Goal: Information Seeking & Learning: Learn about a topic

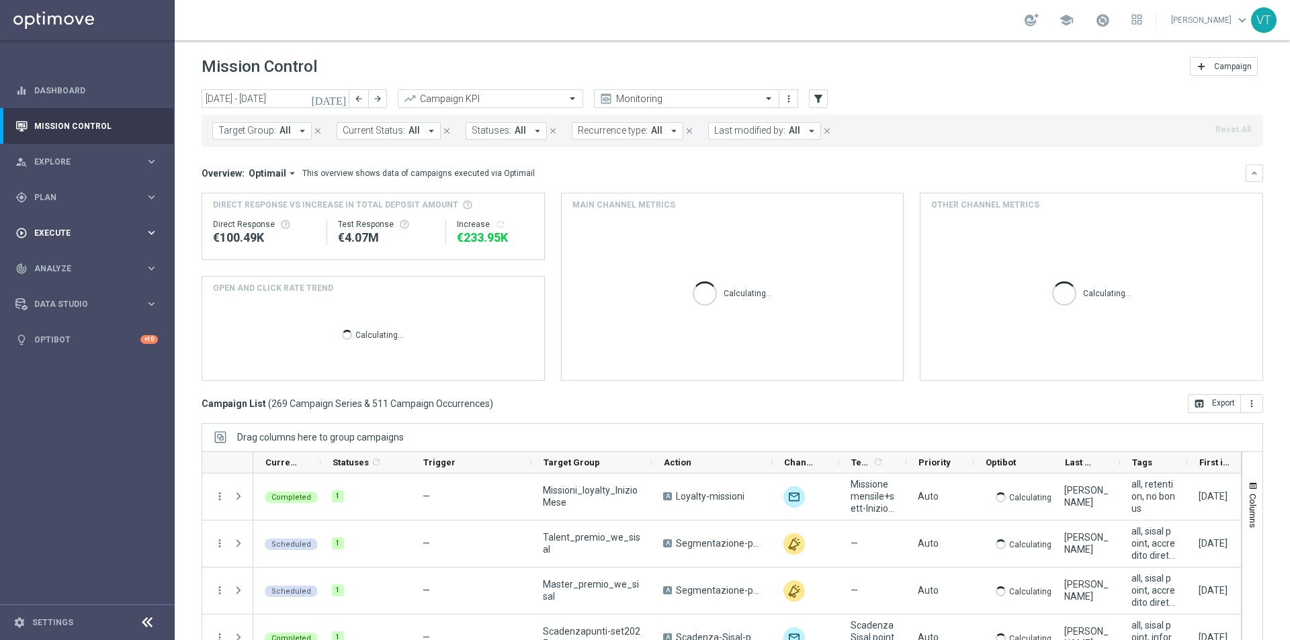
click at [45, 229] on span "Execute" at bounding box center [89, 233] width 111 height 8
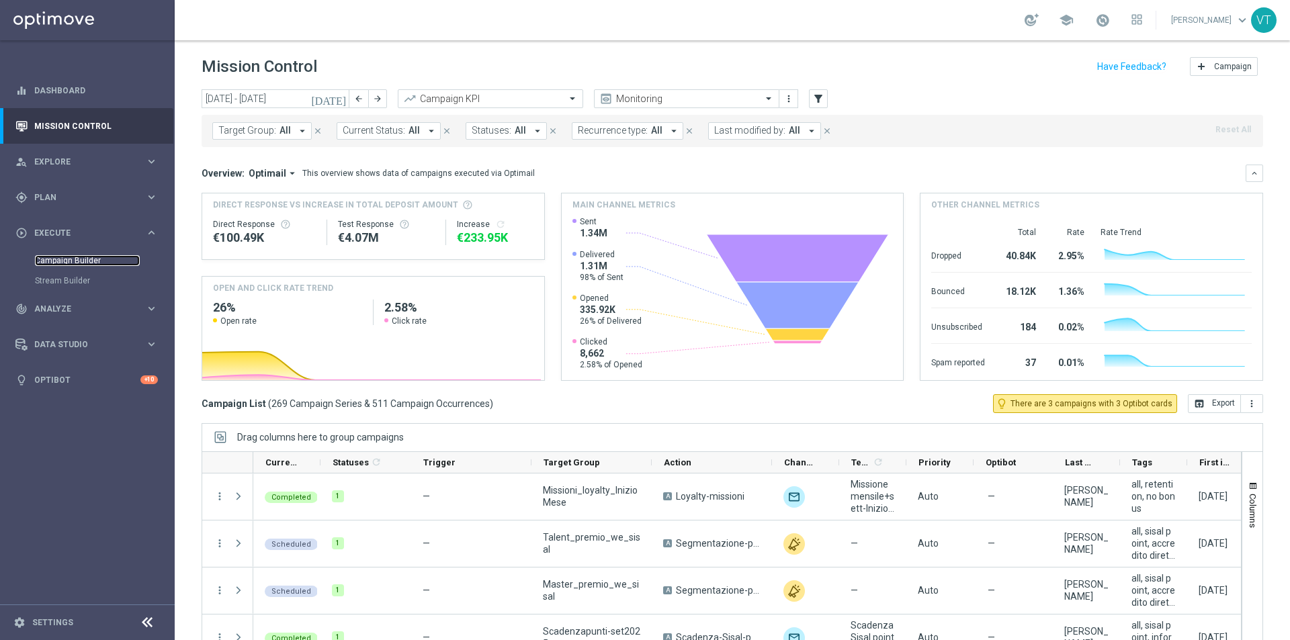
click at [65, 259] on link "Campaign Builder" at bounding box center [87, 260] width 105 height 11
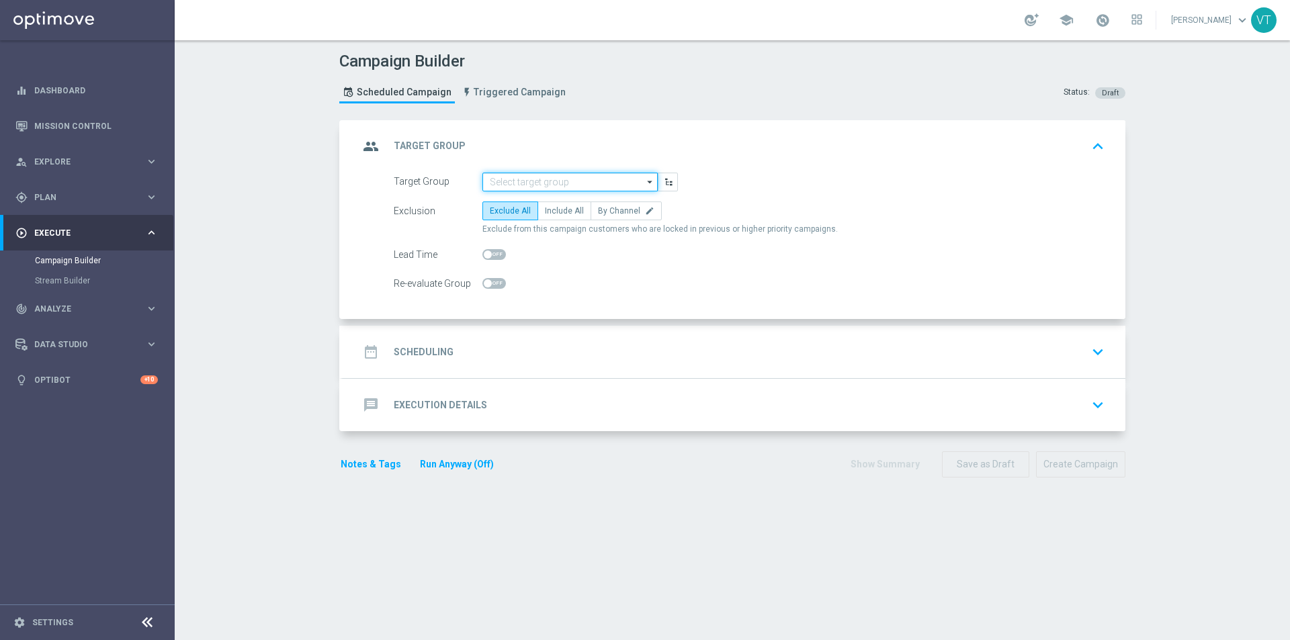
click at [512, 179] on input at bounding box center [569, 182] width 175 height 19
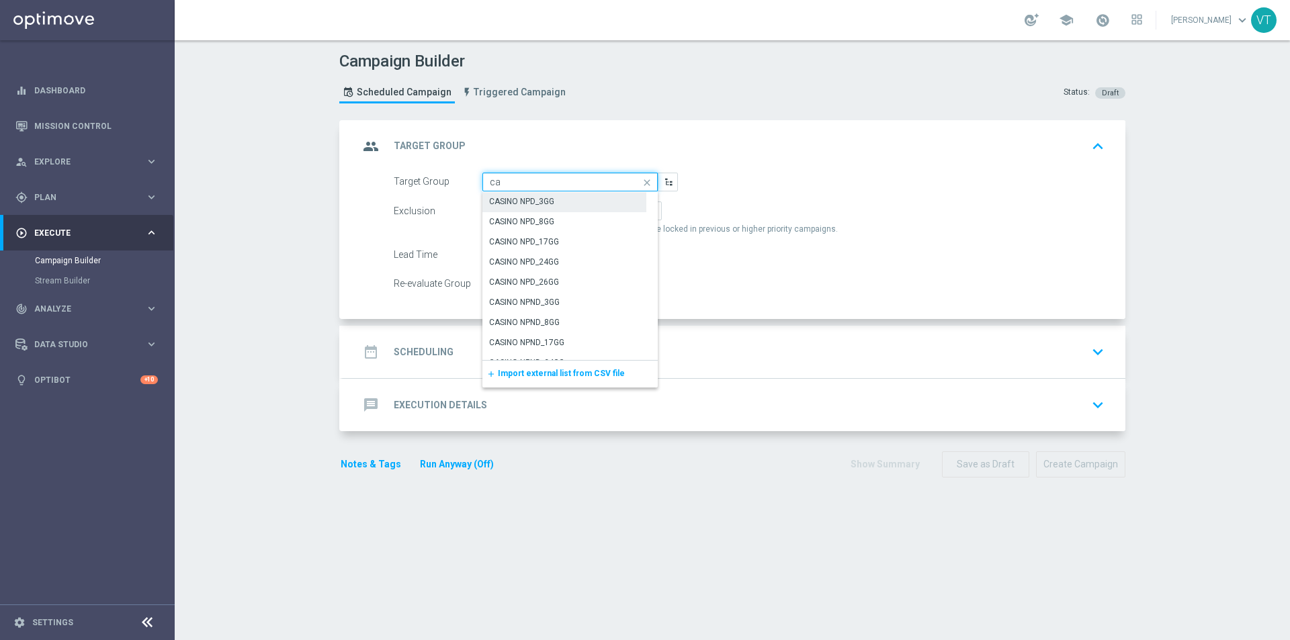
type input "c"
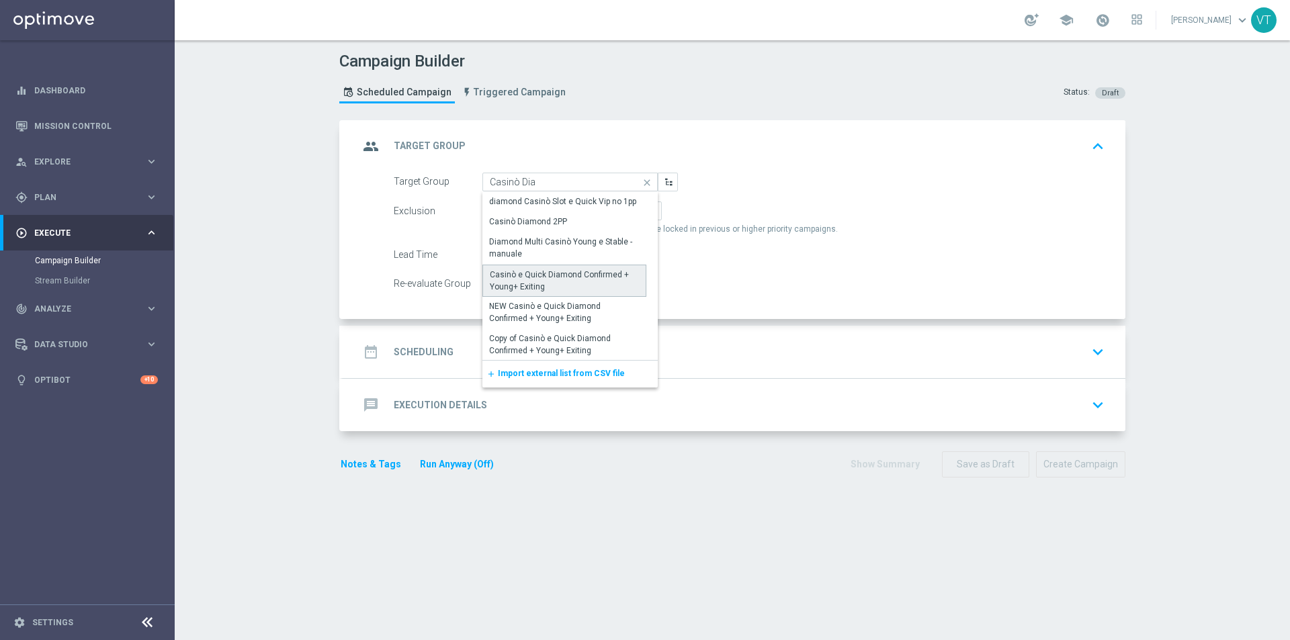
click at [541, 281] on div "Casinò e Quick Diamond Confirmed + Young+ Exiting" at bounding box center [564, 281] width 149 height 24
type input "Casinò e Quick Diamond Confirmed + Young+ Exiting"
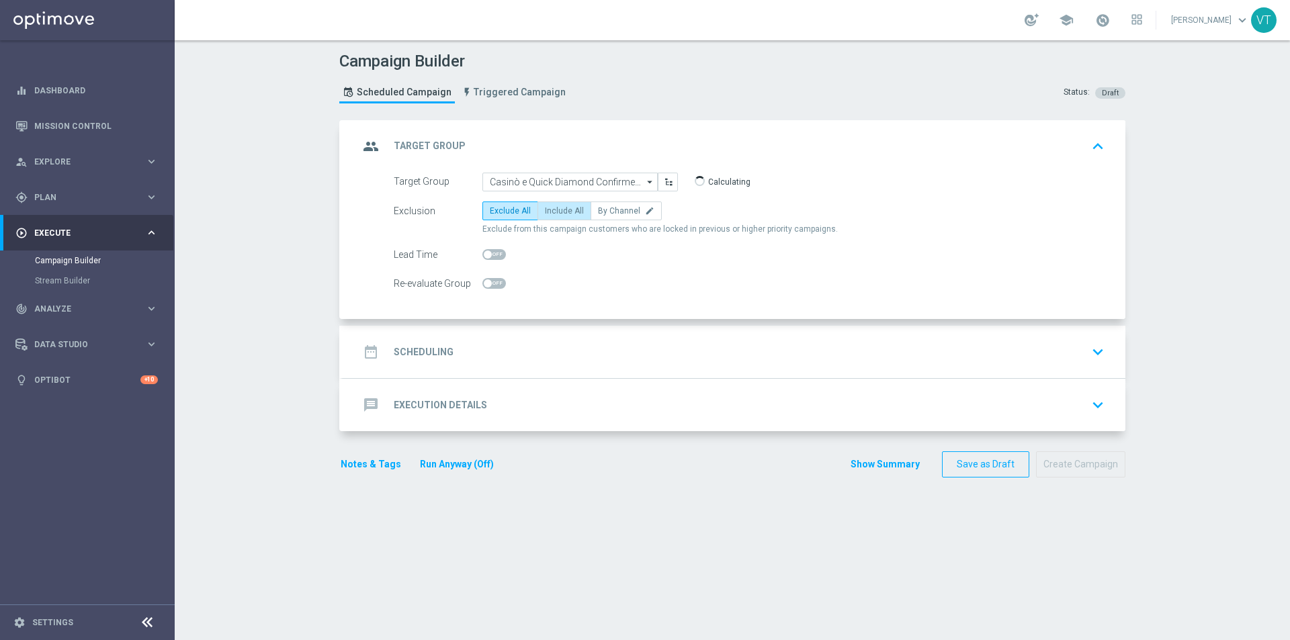
click at [555, 211] on span "Include All" at bounding box center [564, 210] width 39 height 9
click at [554, 211] on input "Include All" at bounding box center [549, 213] width 9 height 9
radio input "true"
click at [439, 354] on h2 "Scheduling" at bounding box center [424, 352] width 60 height 13
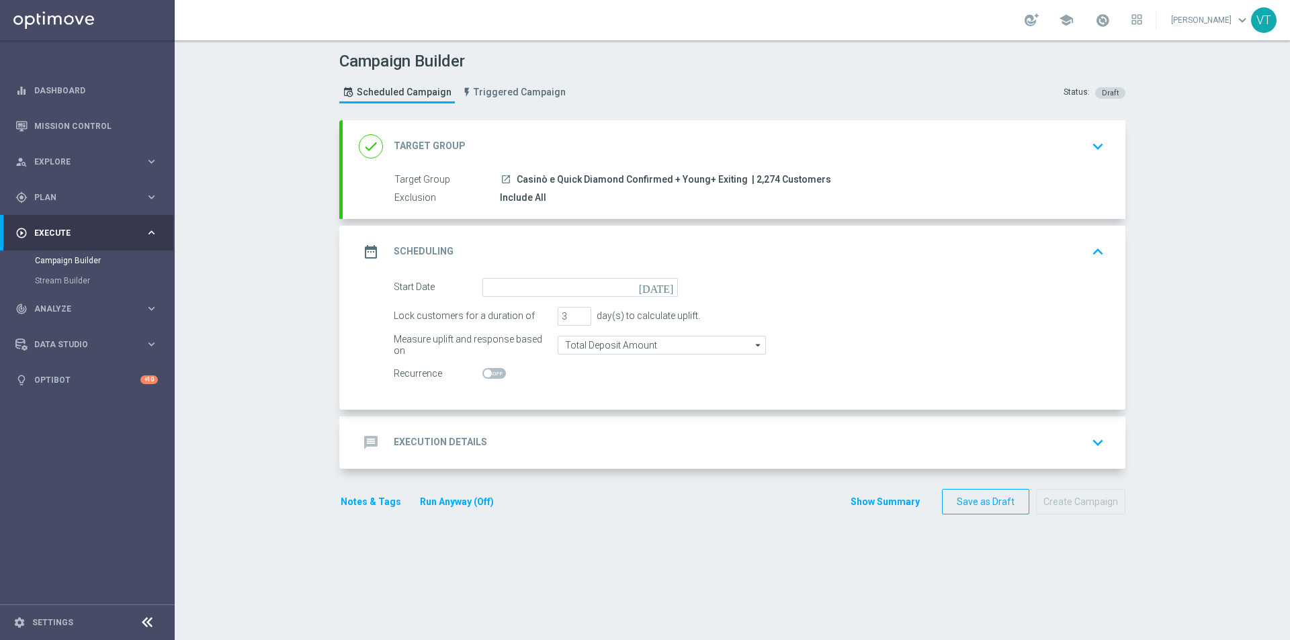
click at [667, 288] on icon "today" at bounding box center [659, 285] width 40 height 15
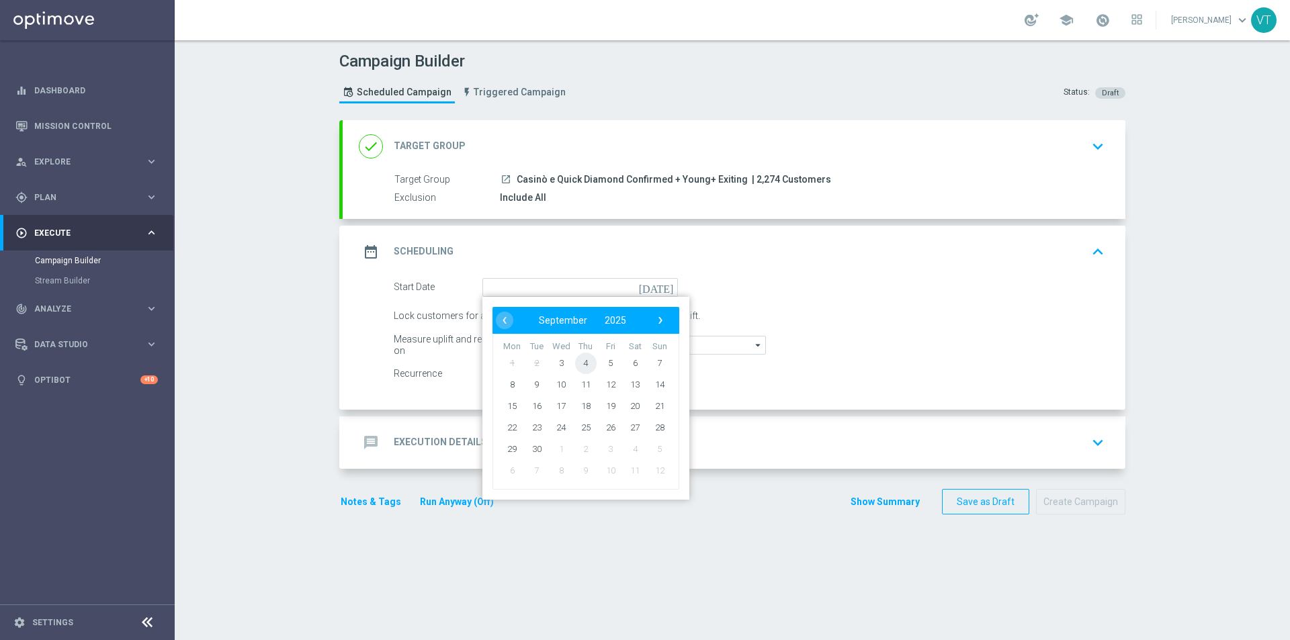
click at [581, 361] on span "4" at bounding box center [586, 363] width 22 height 22
type input "04 Sep 2025"
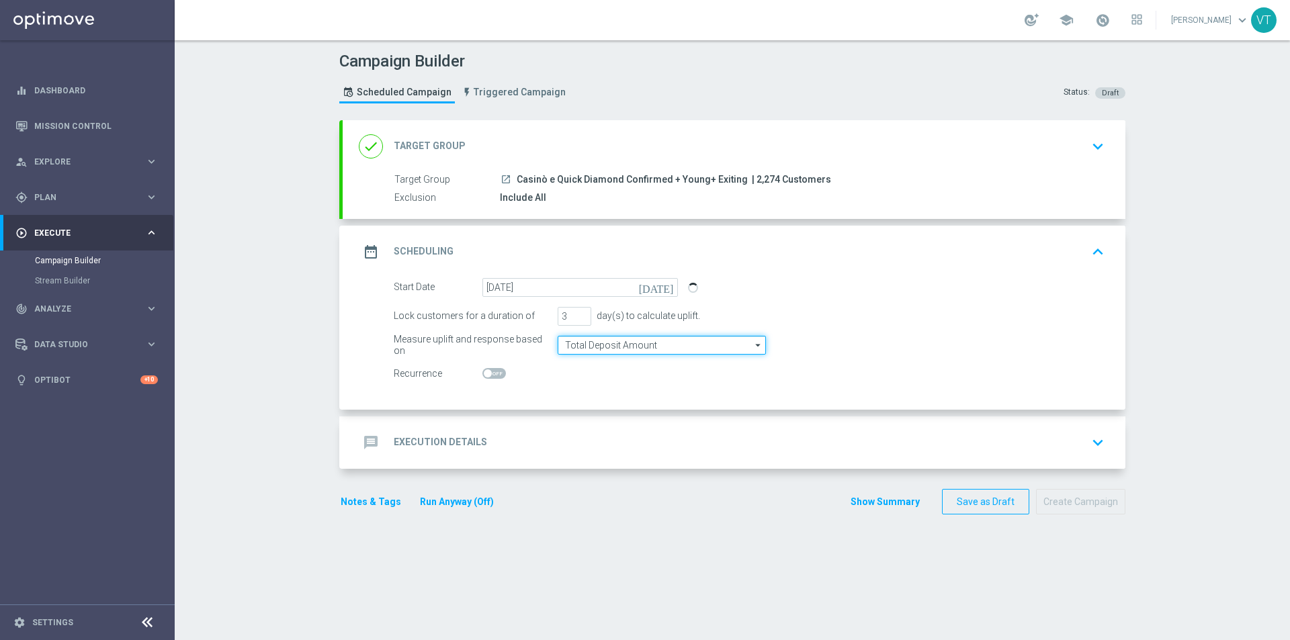
click at [634, 343] on input "Total Deposit Amount" at bounding box center [662, 345] width 208 height 19
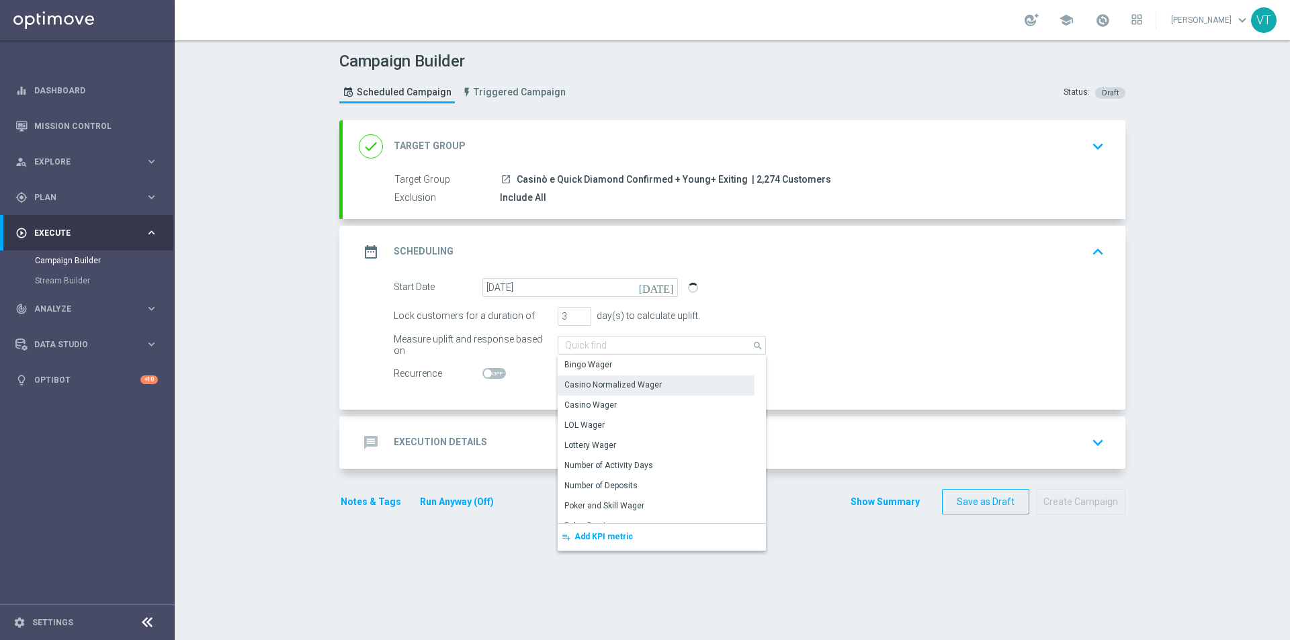
click at [621, 384] on div "Casino Normalized Wager" at bounding box center [612, 385] width 97 height 12
type input "Casino Normalized Wager"
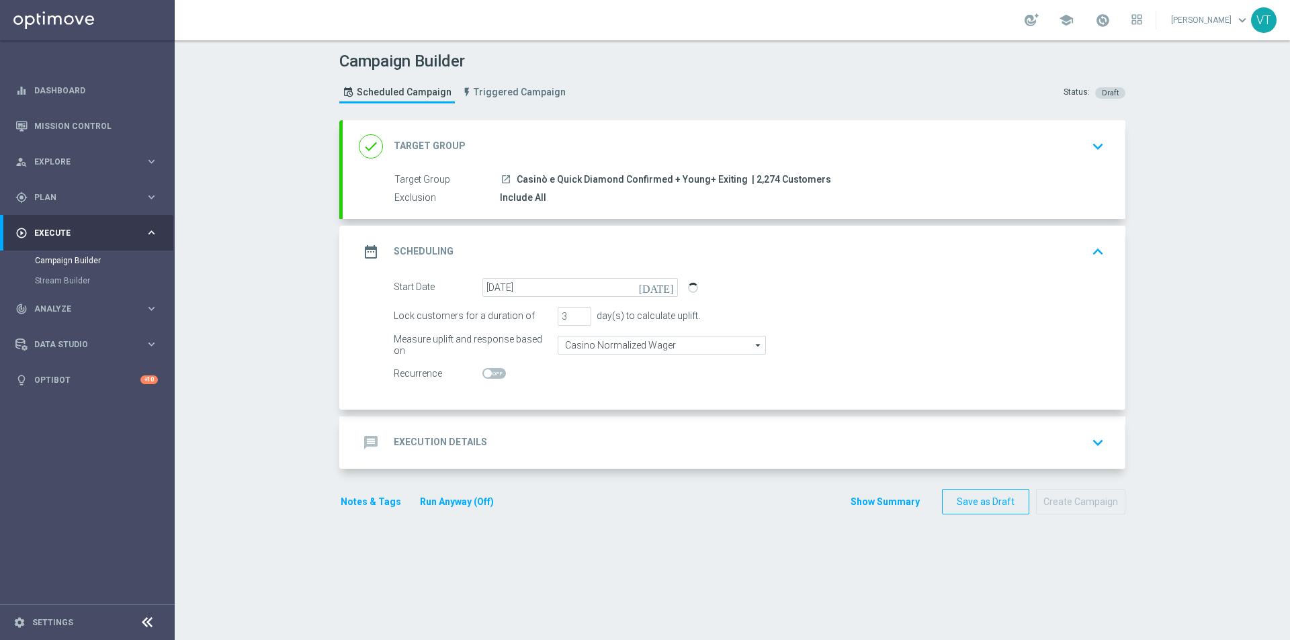
click at [443, 443] on h2 "Execution Details" at bounding box center [440, 442] width 93 height 13
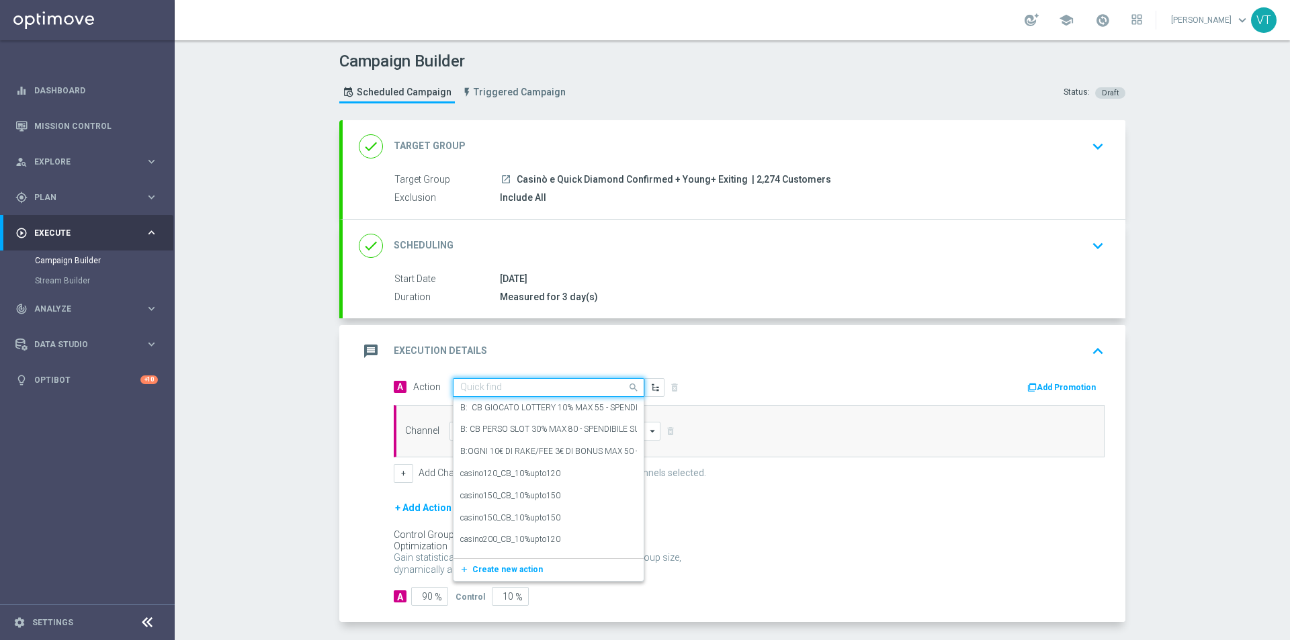
click at [630, 386] on span at bounding box center [635, 387] width 17 height 17
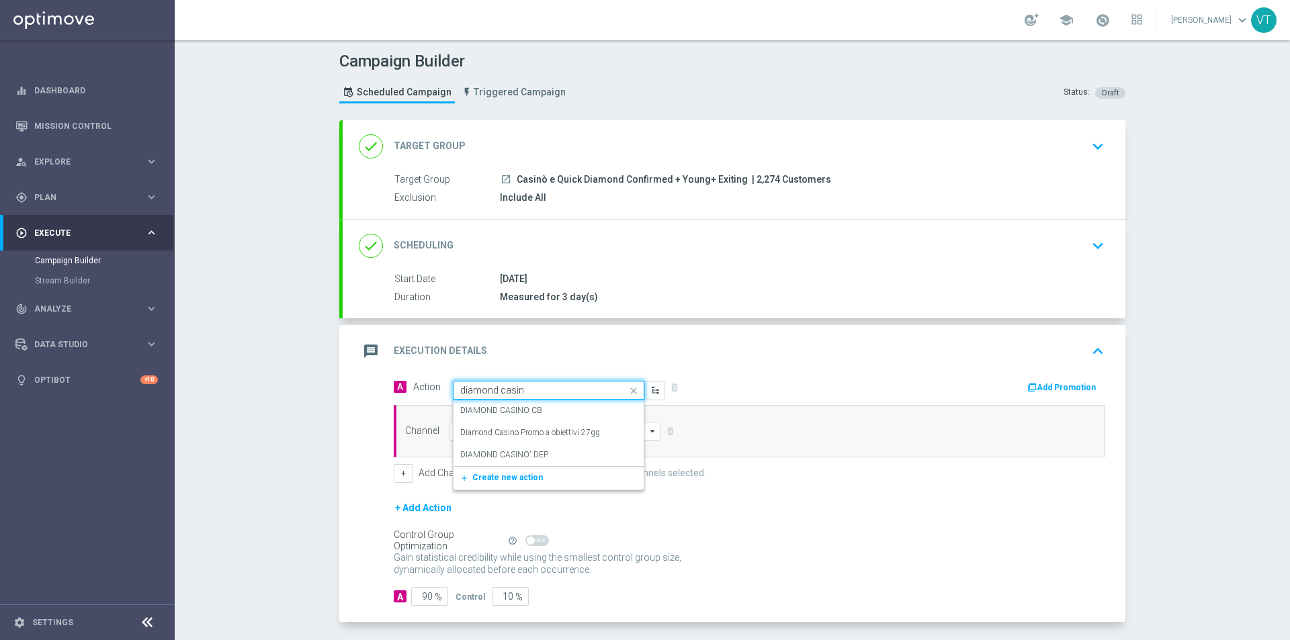
type input "diamond casino"
click at [523, 408] on label "DIAMOND CASINO CB" at bounding box center [501, 410] width 82 height 11
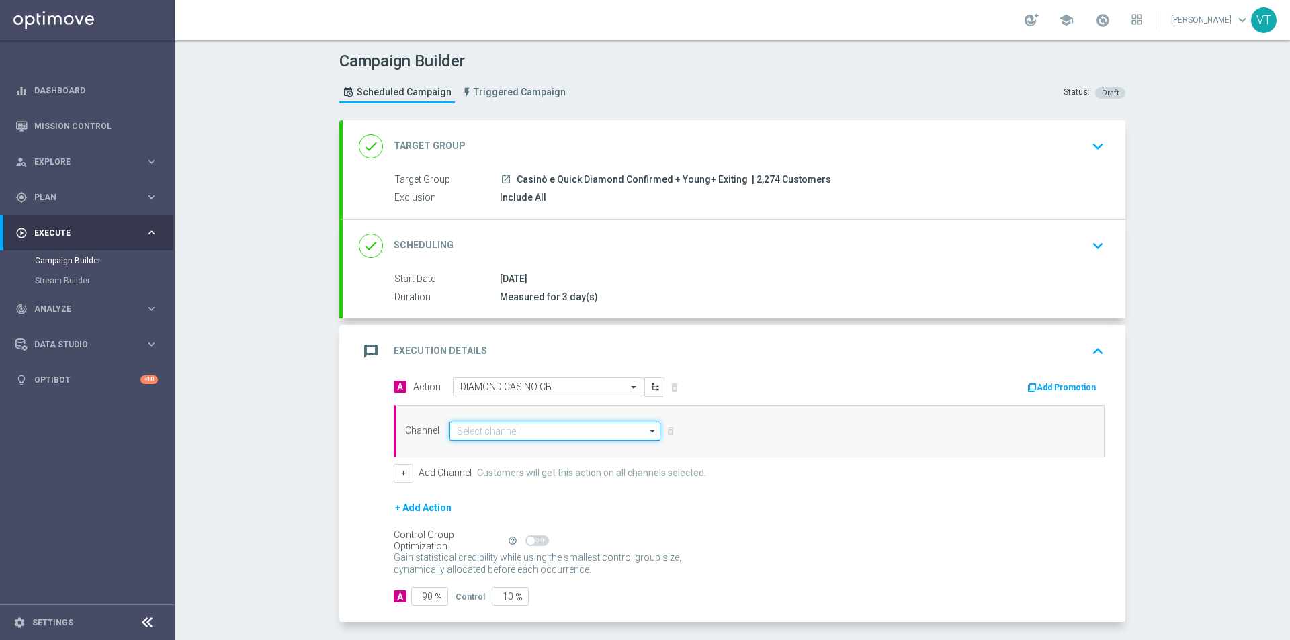
click at [529, 426] on input at bounding box center [555, 431] width 211 height 19
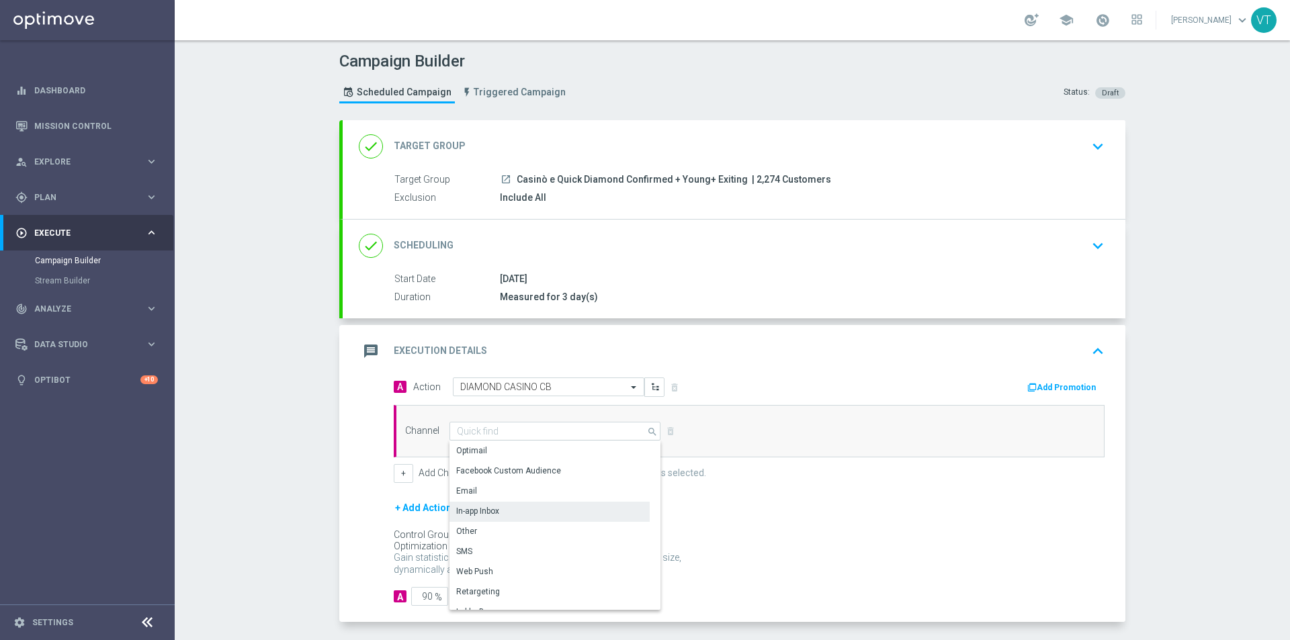
click at [534, 507] on div "In-app Inbox" at bounding box center [550, 511] width 200 height 19
type input "In-app Inbox"
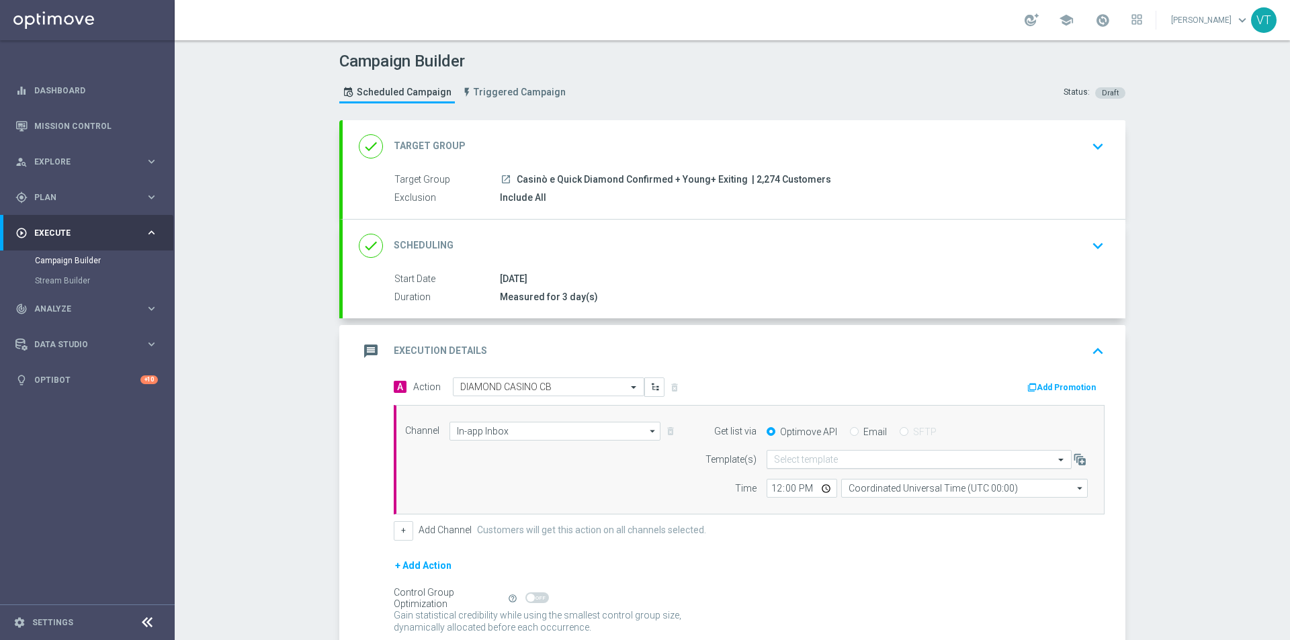
click at [799, 459] on input "text" at bounding box center [905, 459] width 263 height 11
click at [850, 431] on input "Email" at bounding box center [854, 433] width 9 height 9
radio input "true"
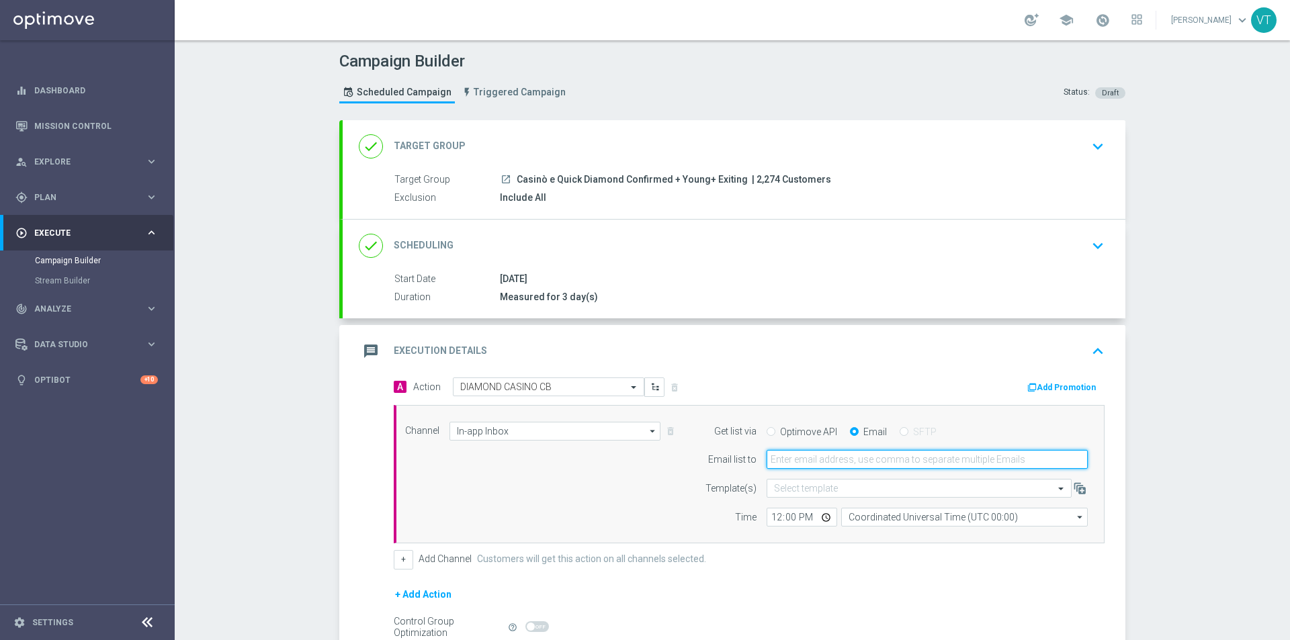
click at [832, 460] on input "email" at bounding box center [927, 459] width 321 height 19
type input "valentina.tafuro@sisal.it"
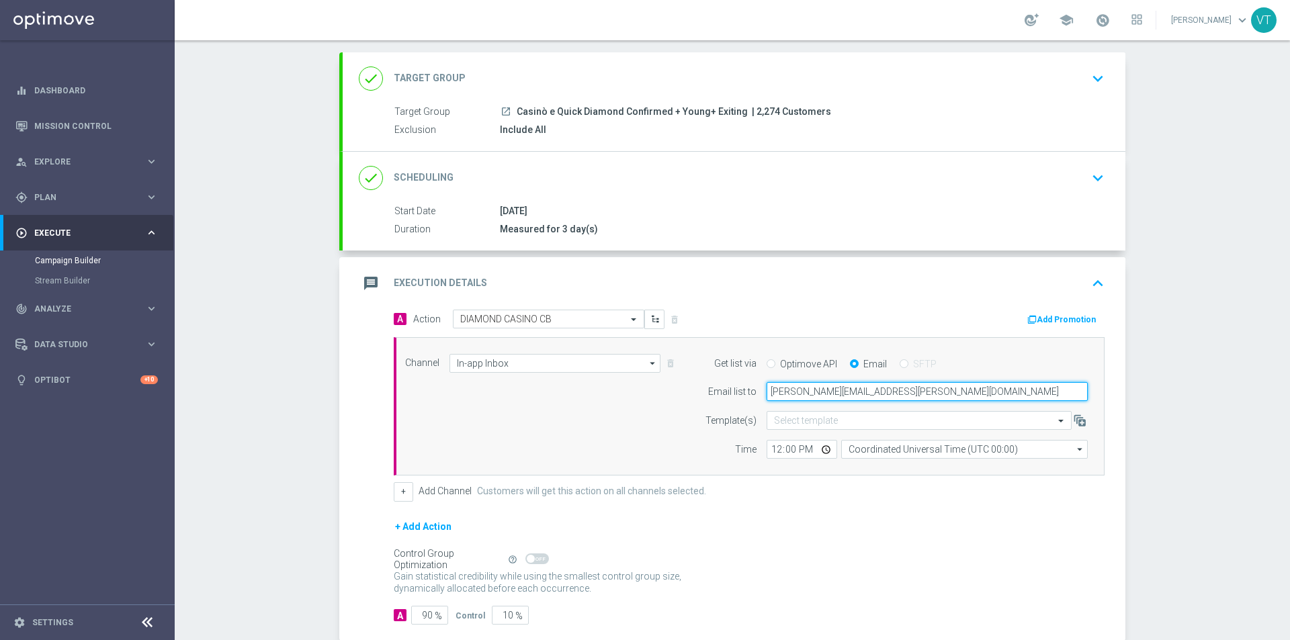
scroll to position [142, 0]
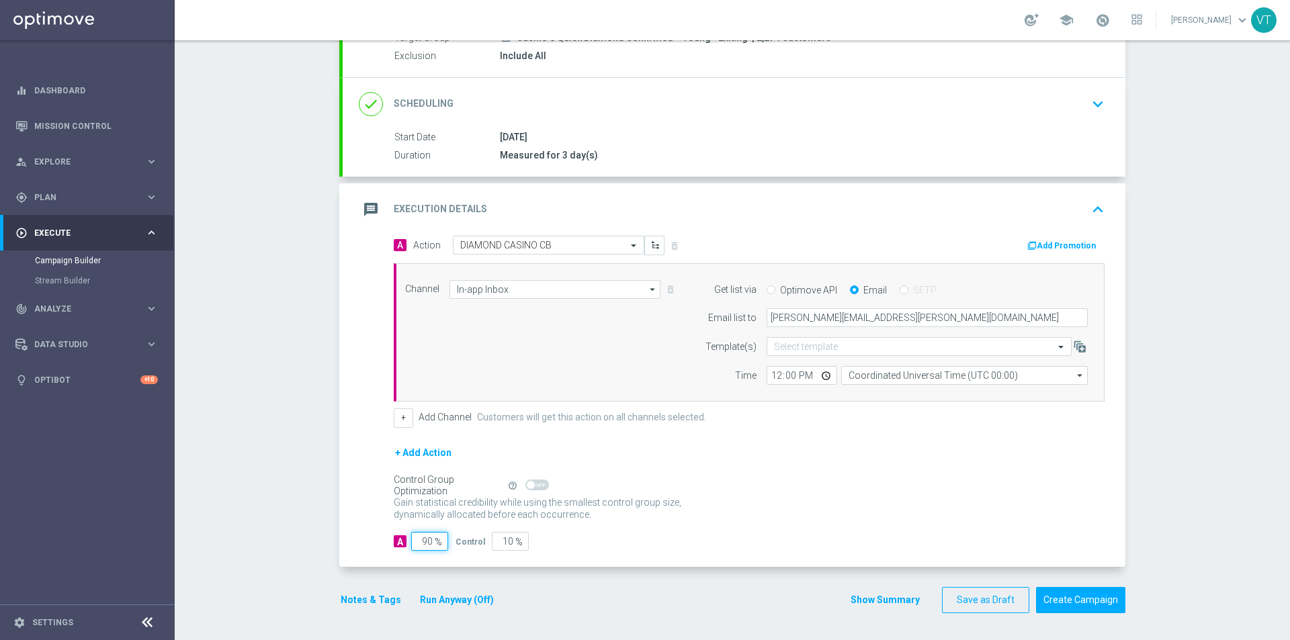
click at [421, 544] on input "90" at bounding box center [429, 541] width 37 height 19
type input "0"
type input "100"
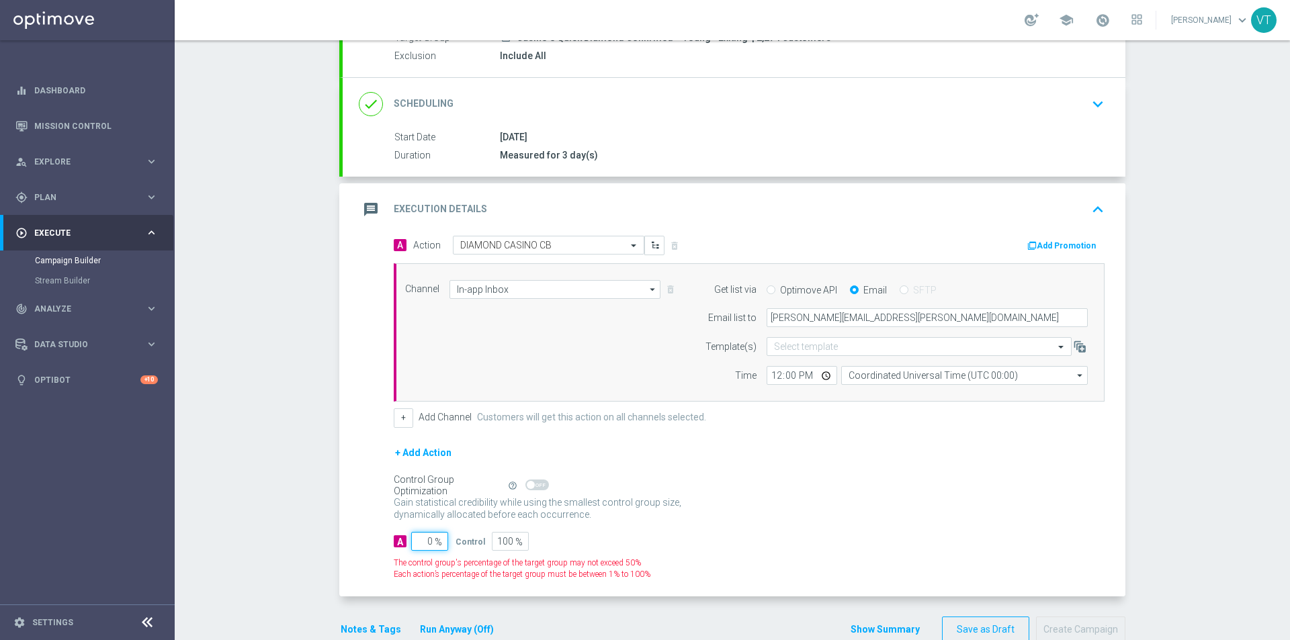
type input "10"
type input "90"
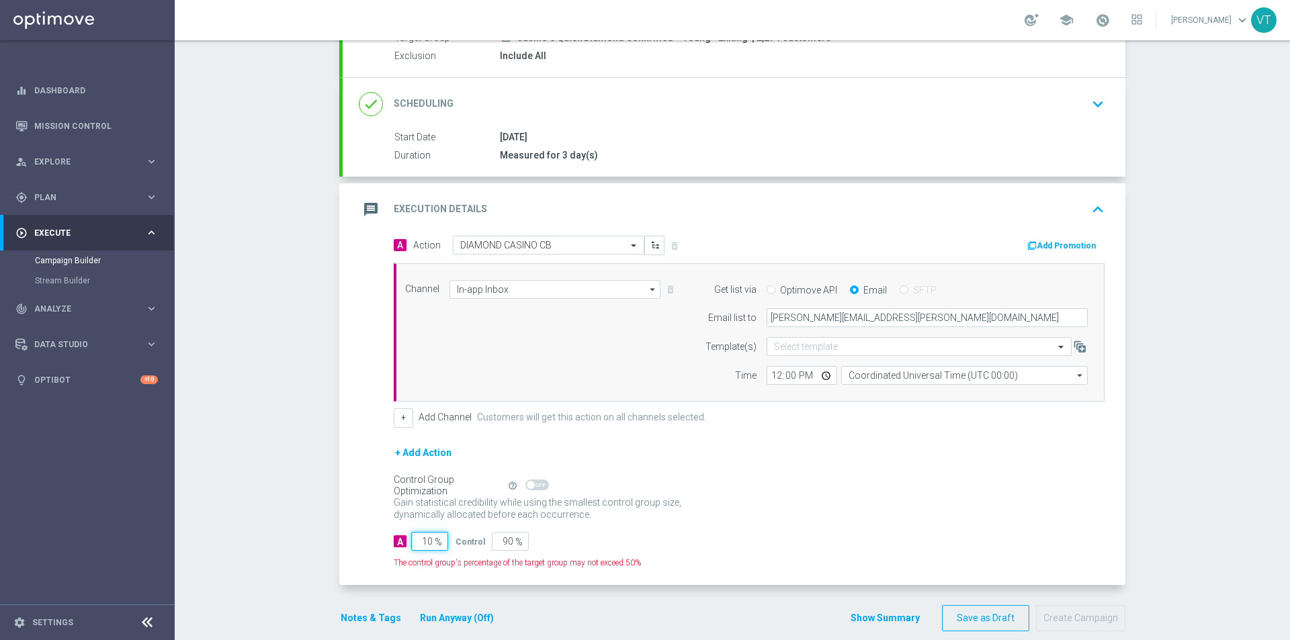
type input "100"
type input "0"
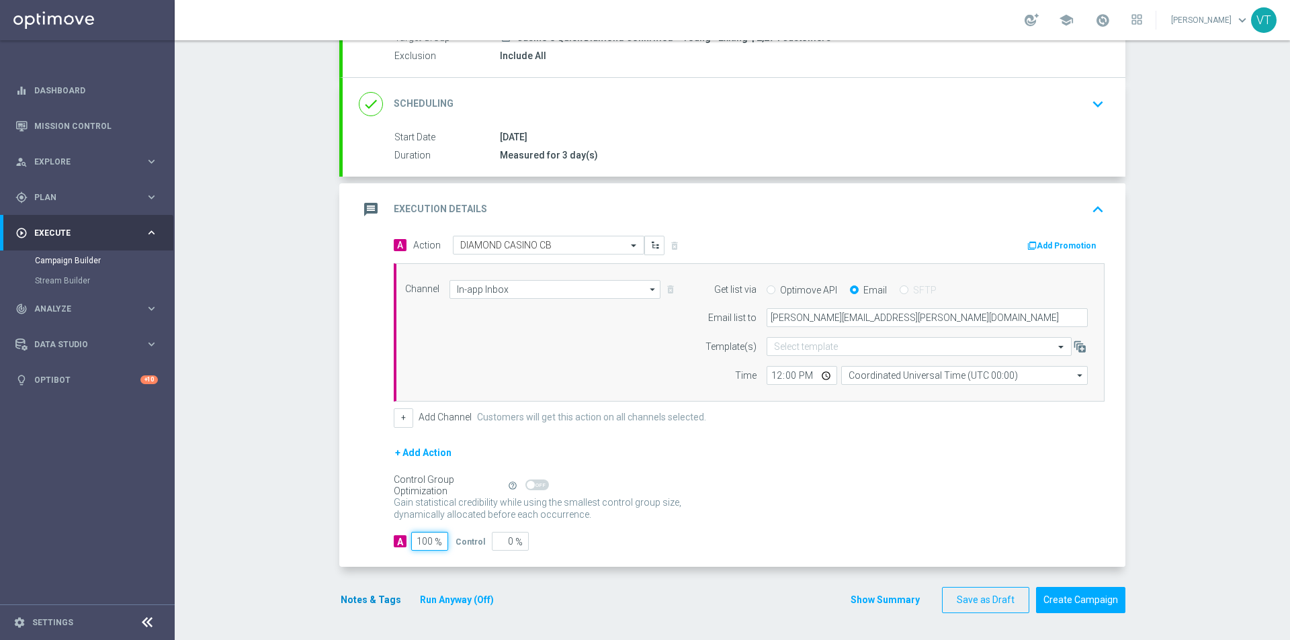
type input "100"
click at [370, 601] on button "Notes & Tags" at bounding box center [370, 600] width 63 height 17
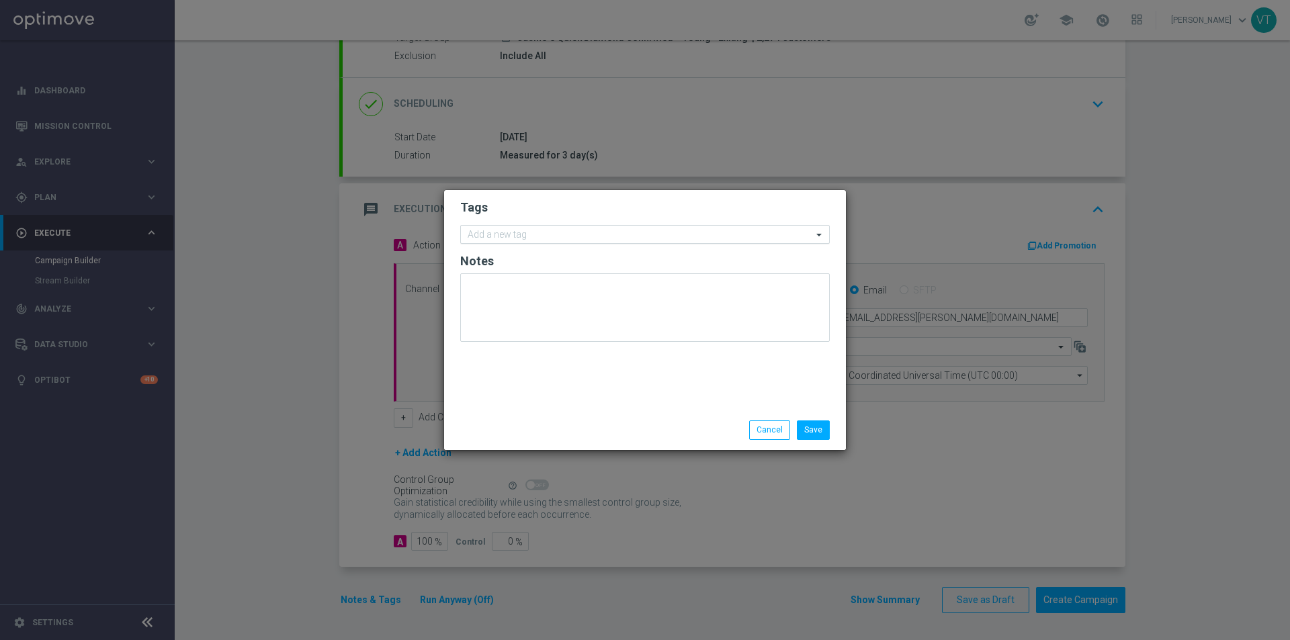
click at [499, 228] on div "Add a new tag" at bounding box center [636, 234] width 351 height 17
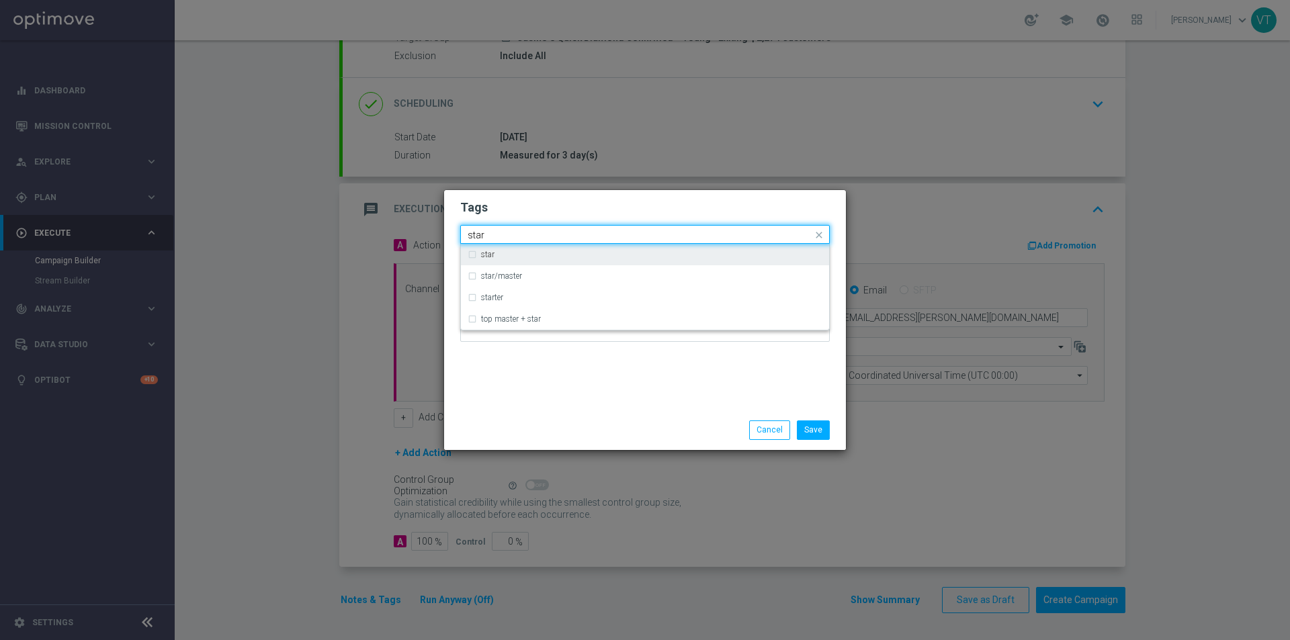
click at [472, 253] on div "star" at bounding box center [645, 255] width 355 height 22
type input "star"
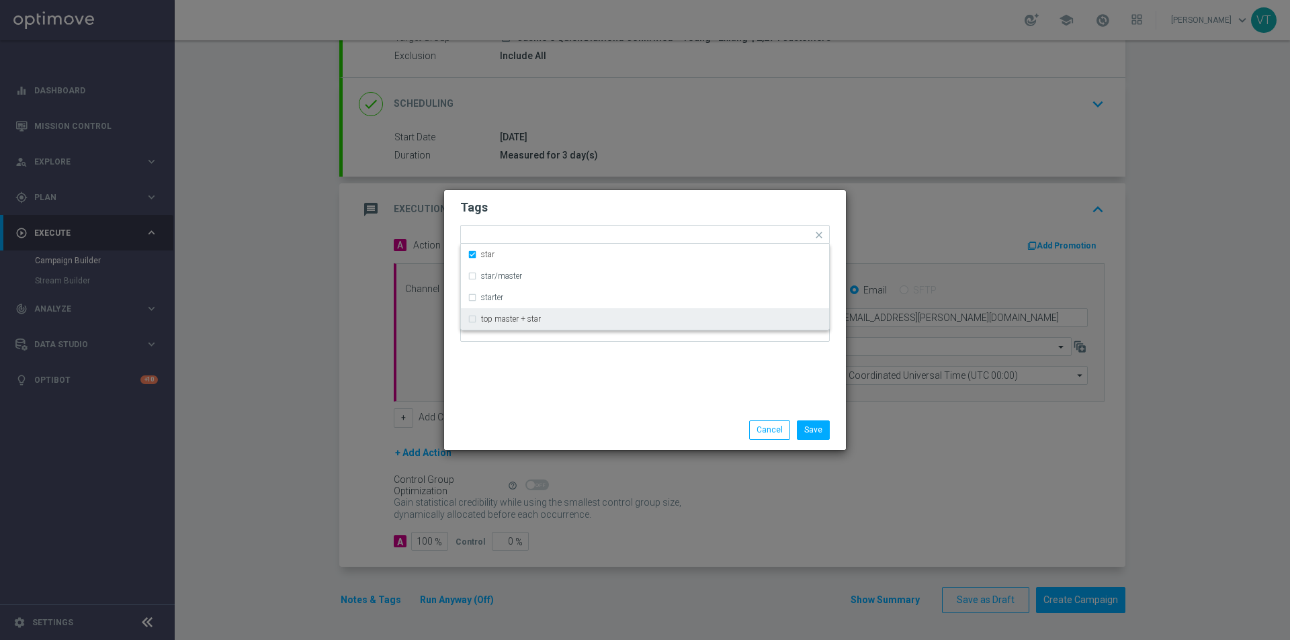
click at [547, 363] on div "Tags Quick find × star star star/master starter top master + star Notes" at bounding box center [645, 300] width 402 height 220
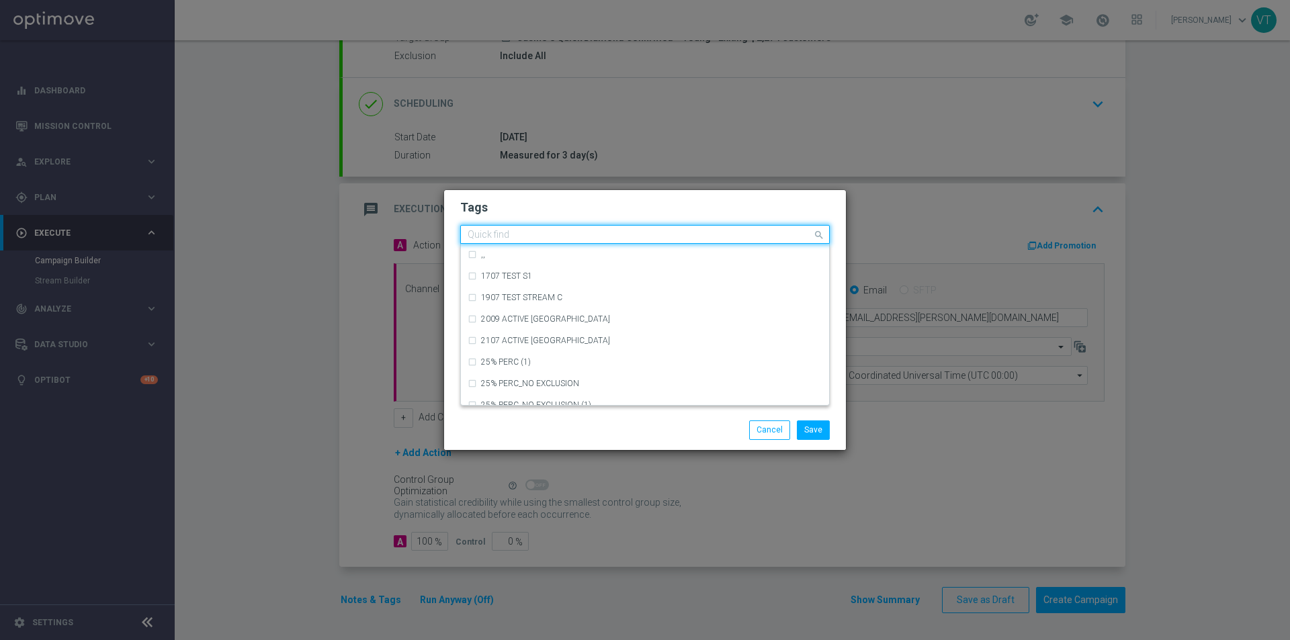
click at [552, 238] on input "text" at bounding box center [640, 235] width 345 height 11
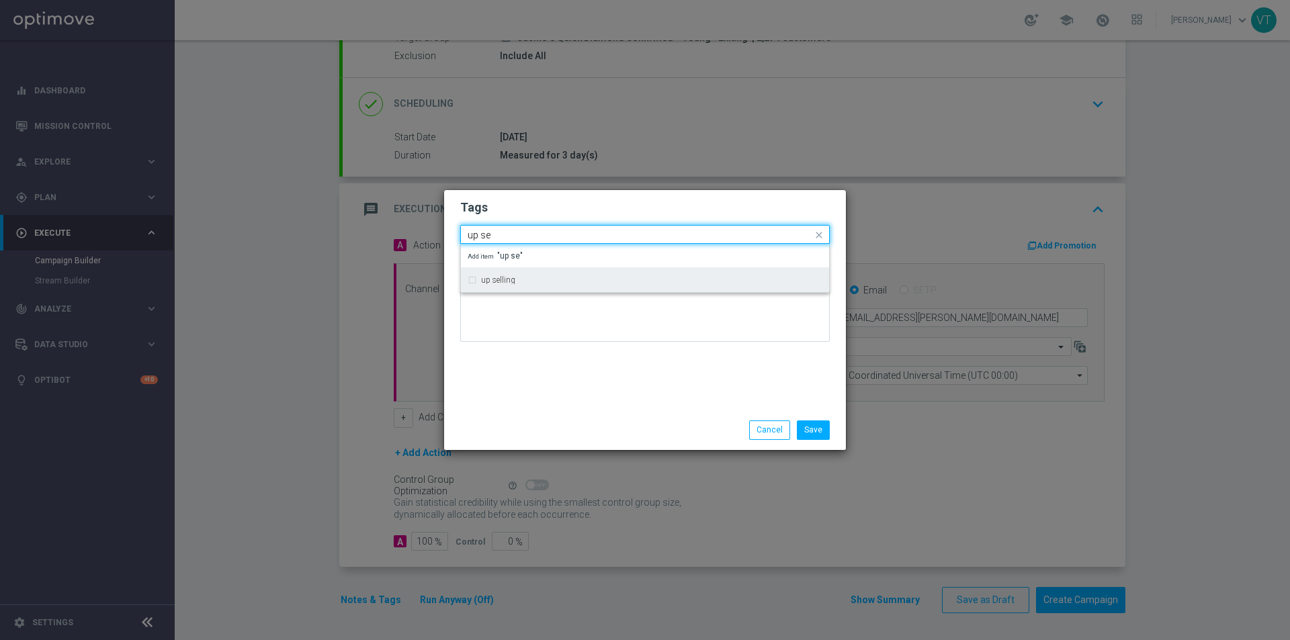
click at [472, 278] on div "up selling" at bounding box center [645, 280] width 355 height 22
type input "up se"
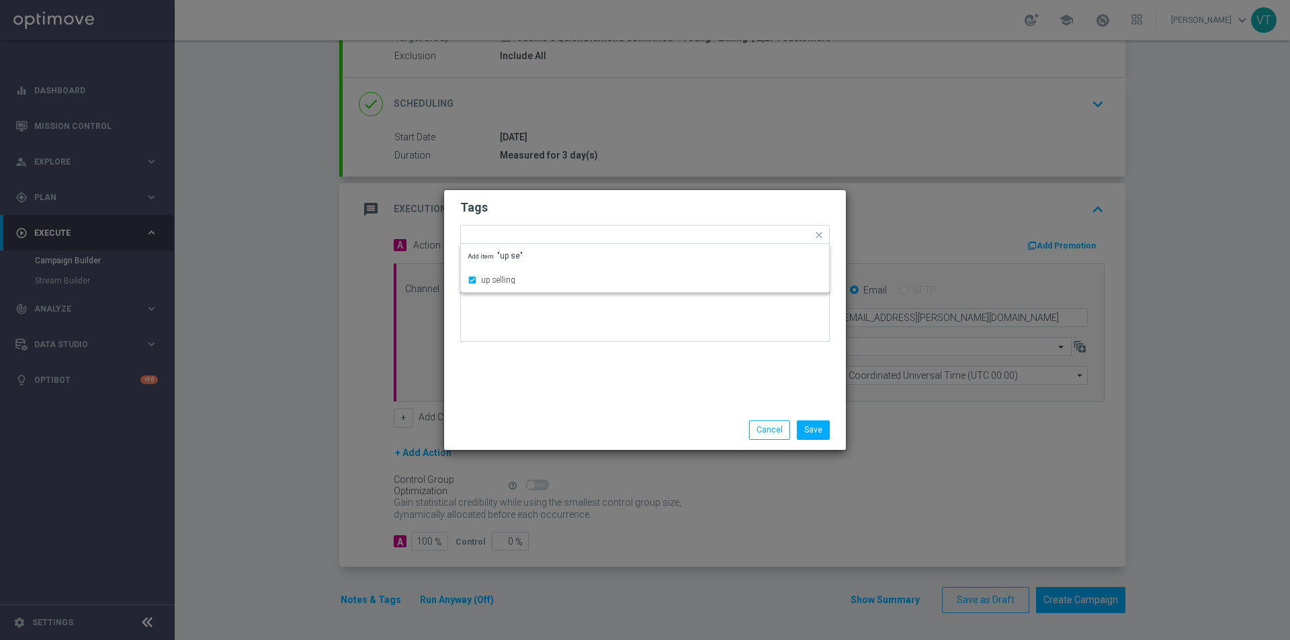
click at [549, 384] on div "Tags Quick find × star × up selling up selling Add item "up se" Notes" at bounding box center [645, 300] width 402 height 220
click at [613, 237] on input "text" at bounding box center [690, 235] width 244 height 11
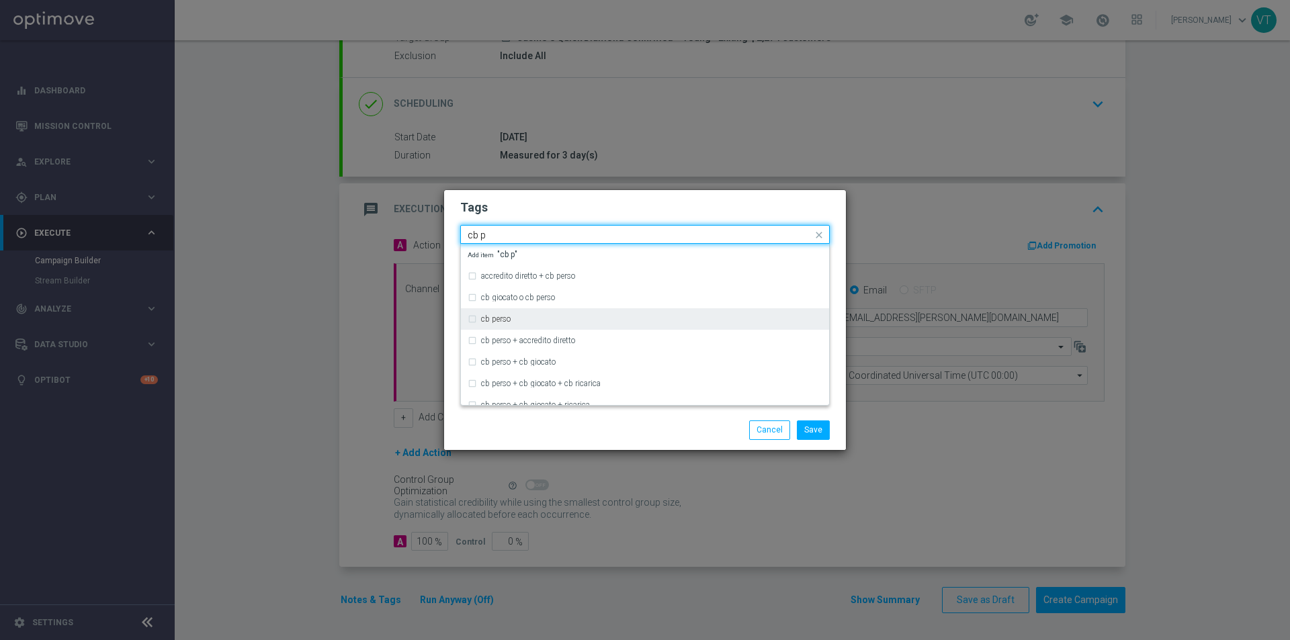
click at [470, 316] on div "cb perso" at bounding box center [645, 319] width 355 height 22
type input "cb p"
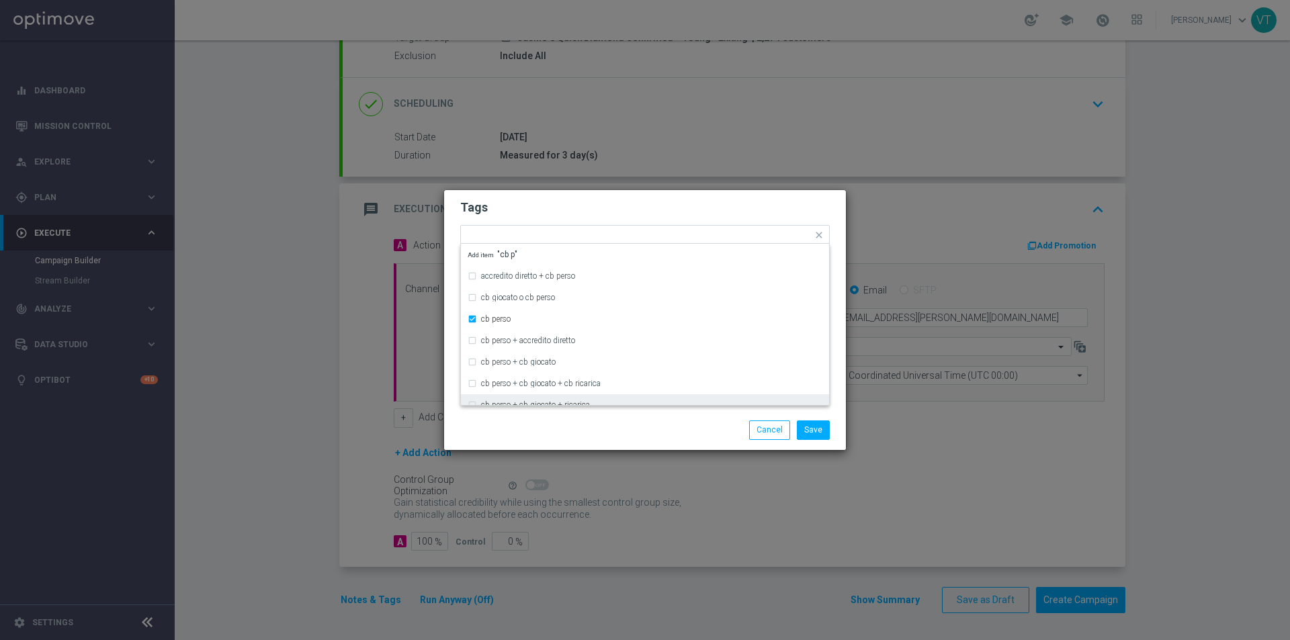
click at [520, 423] on div "Save Cancel" at bounding box center [645, 430] width 390 height 19
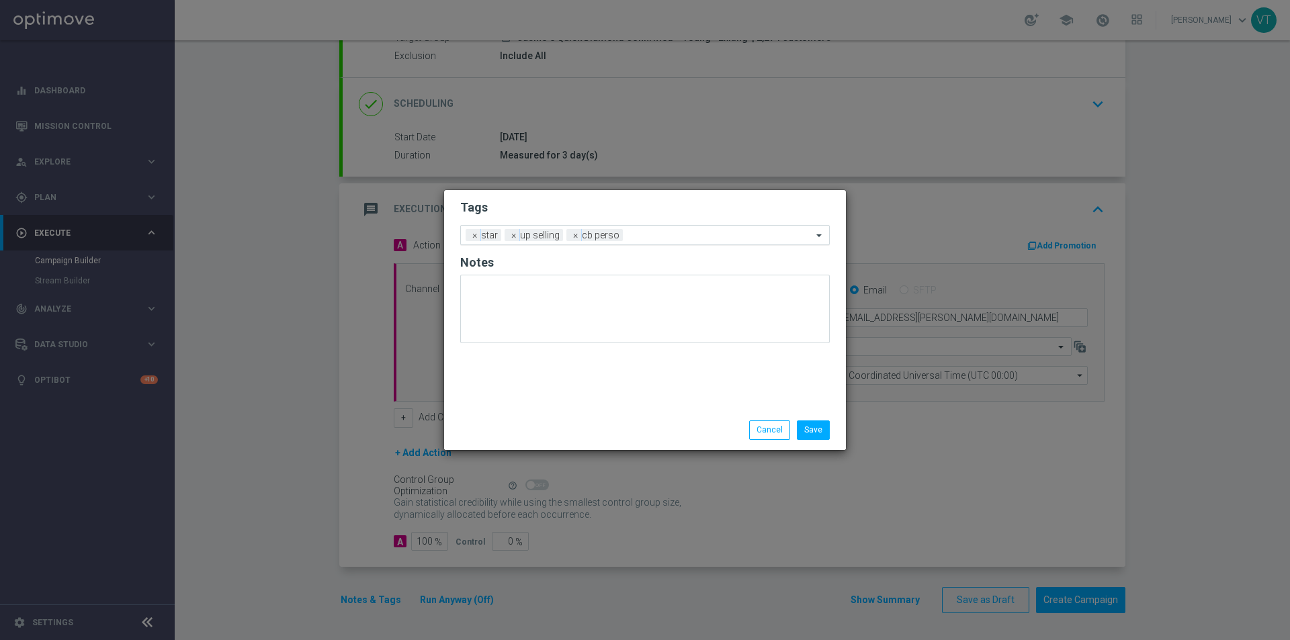
click at [654, 226] on div "Add a new tag × star × up selling × cb perso" at bounding box center [636, 235] width 351 height 19
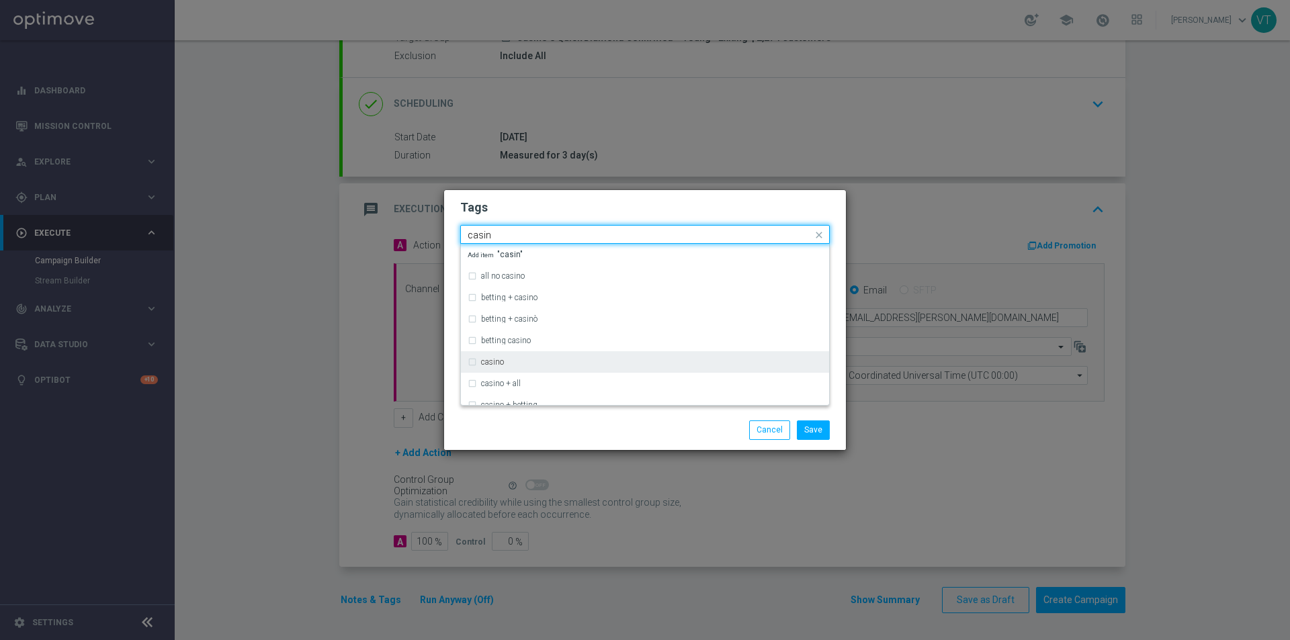
click at [472, 363] on div "casino" at bounding box center [645, 362] width 355 height 22
type input "casin"
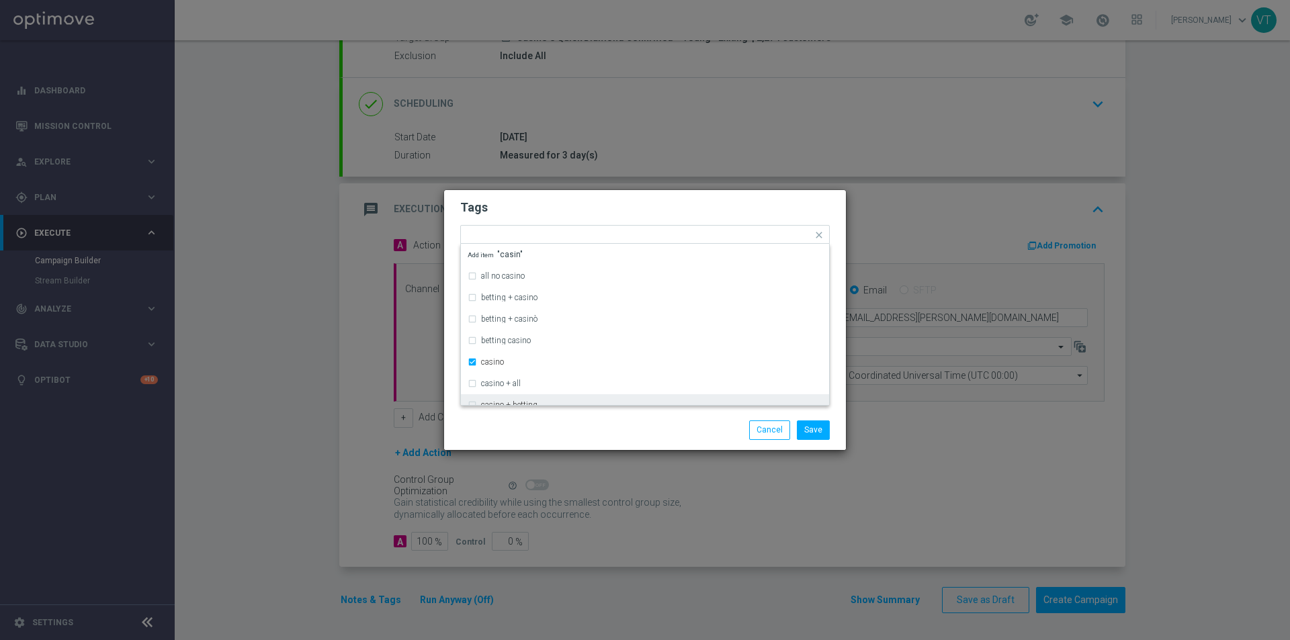
click at [523, 432] on div "Save Cancel" at bounding box center [645, 430] width 390 height 19
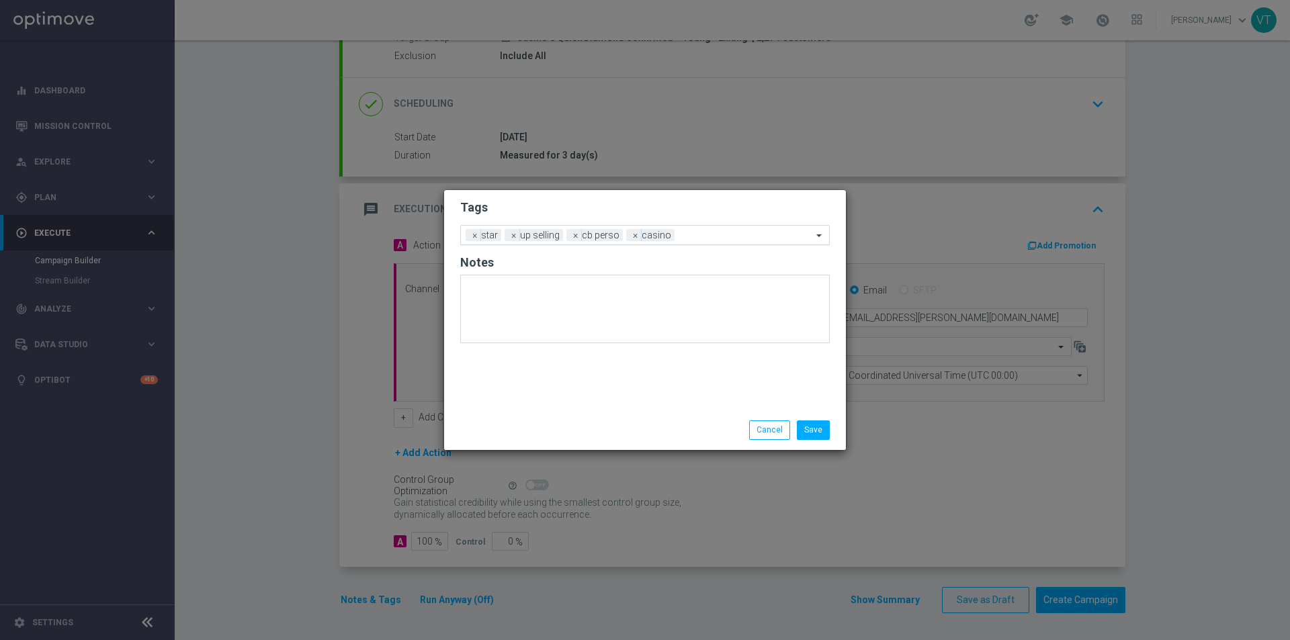
click at [704, 237] on input "text" at bounding box center [746, 235] width 132 height 11
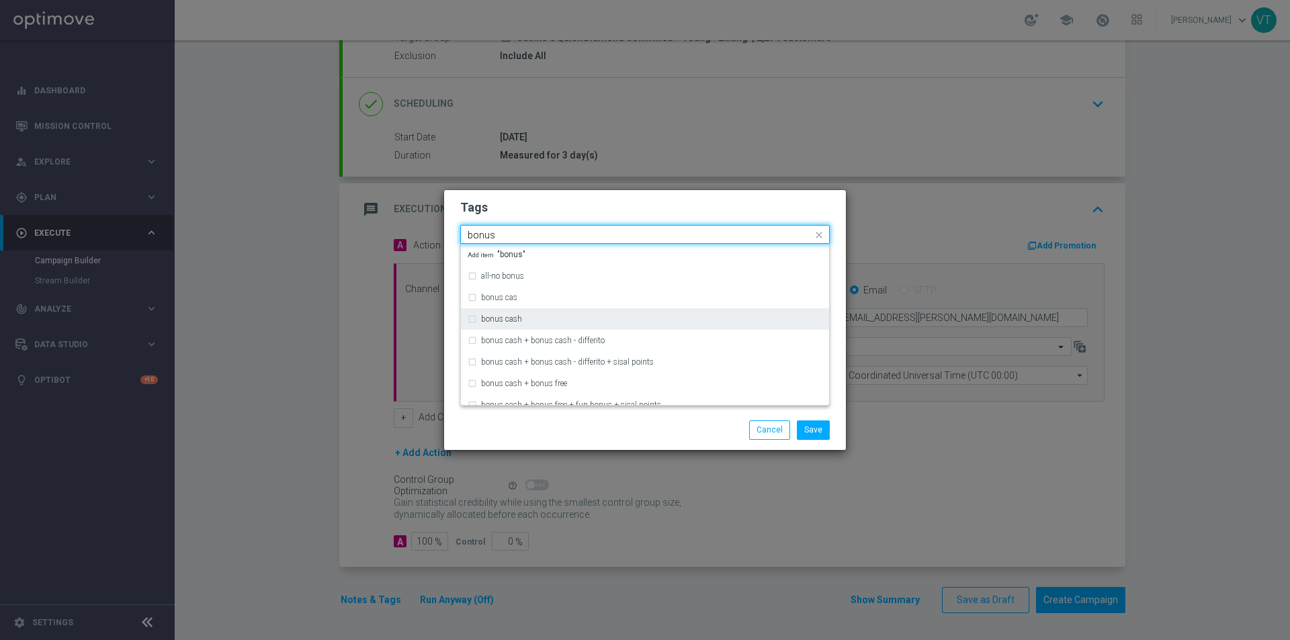
click at [472, 317] on div "bonus cash" at bounding box center [645, 319] width 355 height 22
type input "bonus"
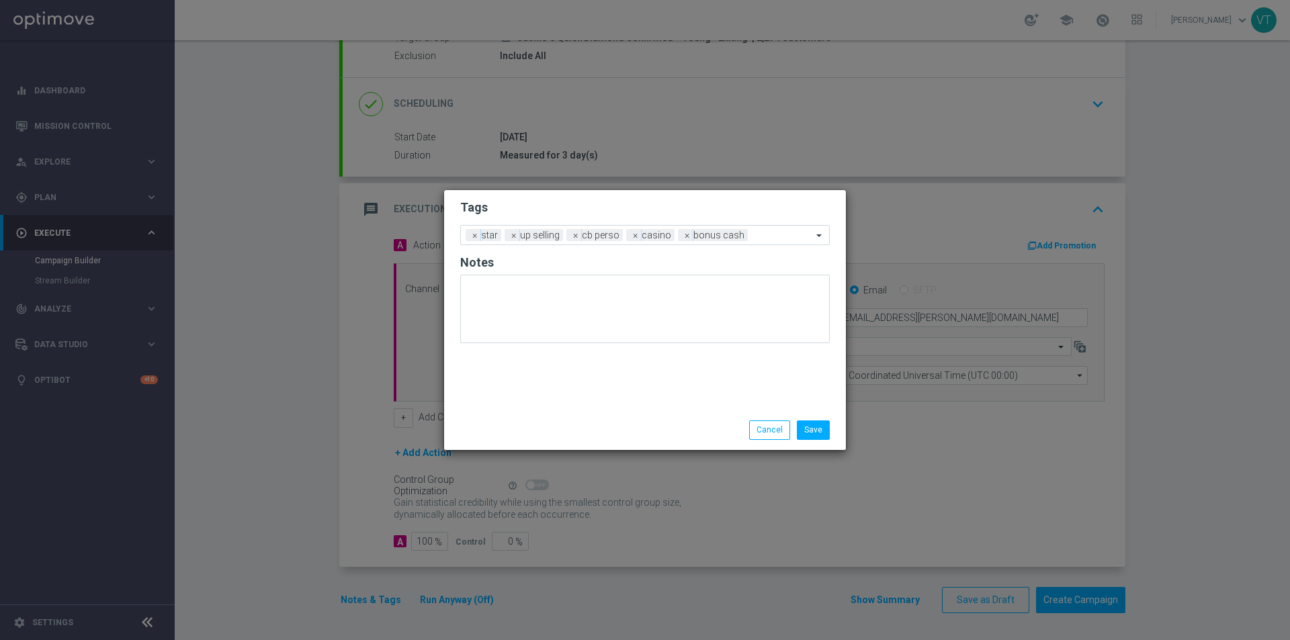
drag, startPoint x: 546, startPoint y: 415, endPoint x: 633, endPoint y: 441, distance: 90.6
click at [546, 416] on div "Save Cancel" at bounding box center [645, 430] width 402 height 39
click at [815, 431] on button "Save" at bounding box center [813, 430] width 33 height 19
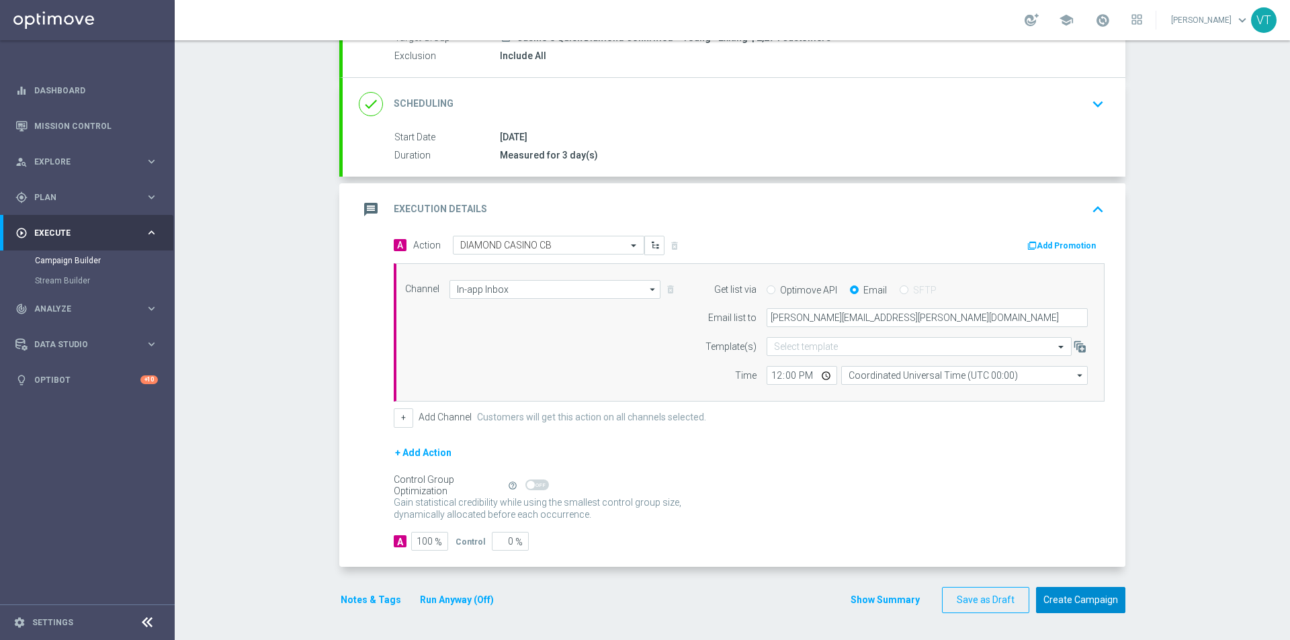
click at [1078, 603] on button "Create Campaign" at bounding box center [1080, 600] width 89 height 26
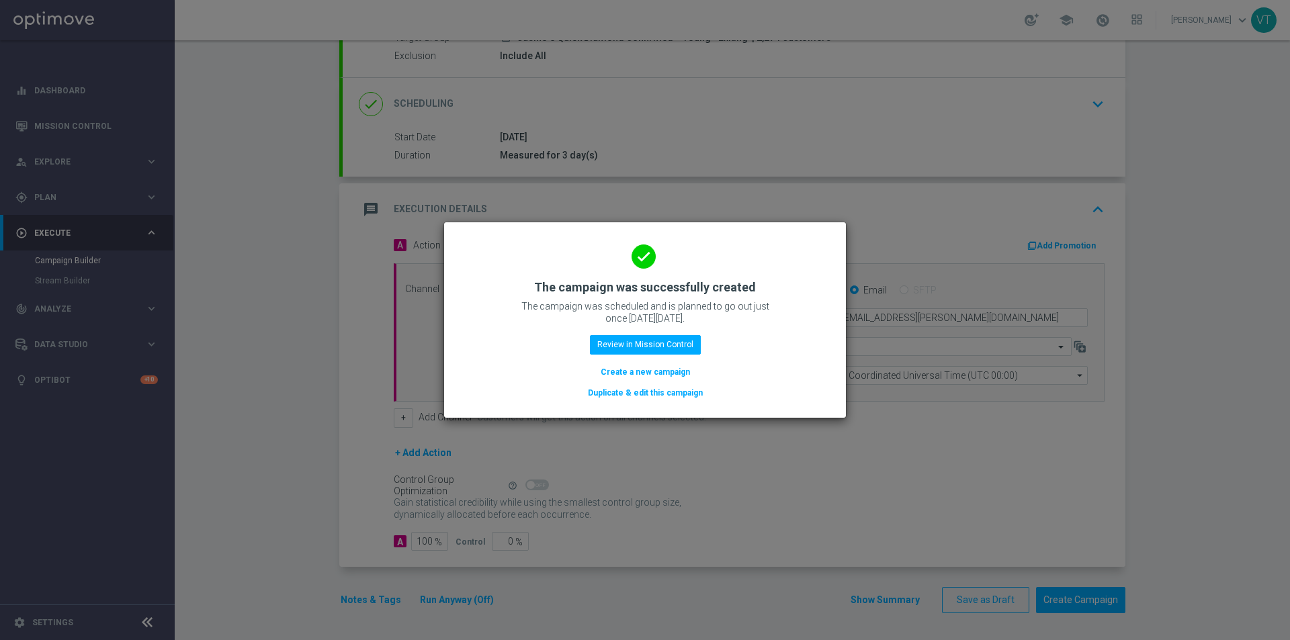
click at [624, 370] on button "Create a new campaign" at bounding box center [645, 372] width 92 height 15
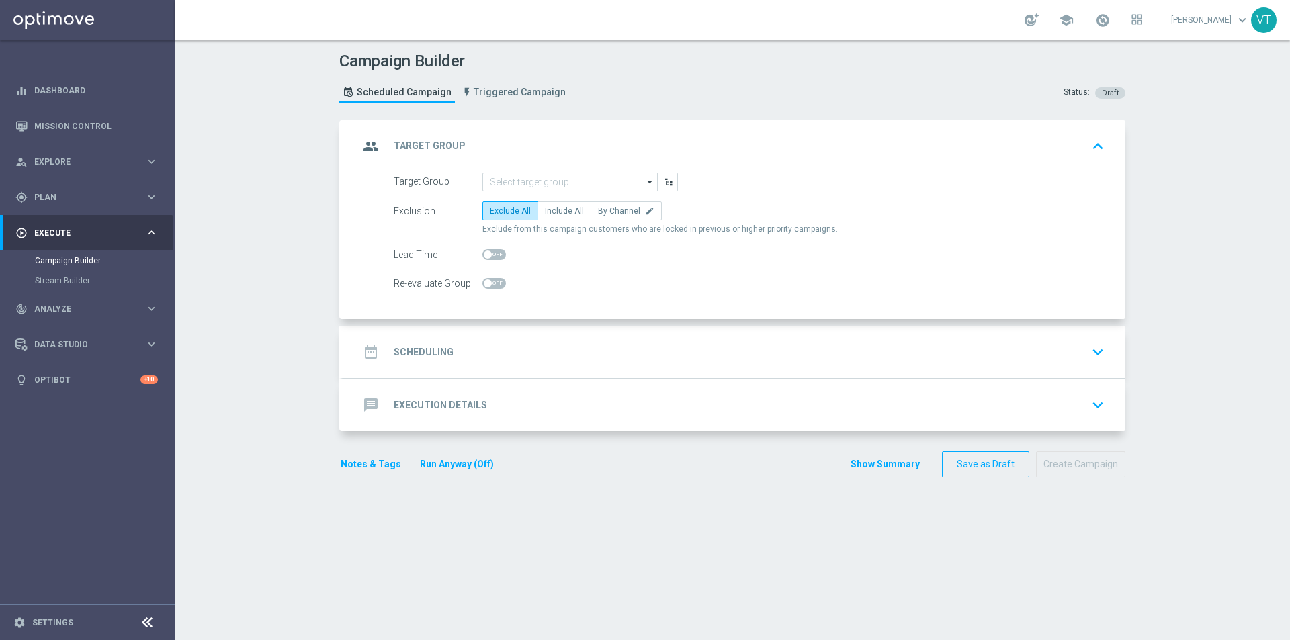
scroll to position [0, 0]
click at [56, 202] on div "gps_fixed Plan" at bounding box center [80, 198] width 130 height 12
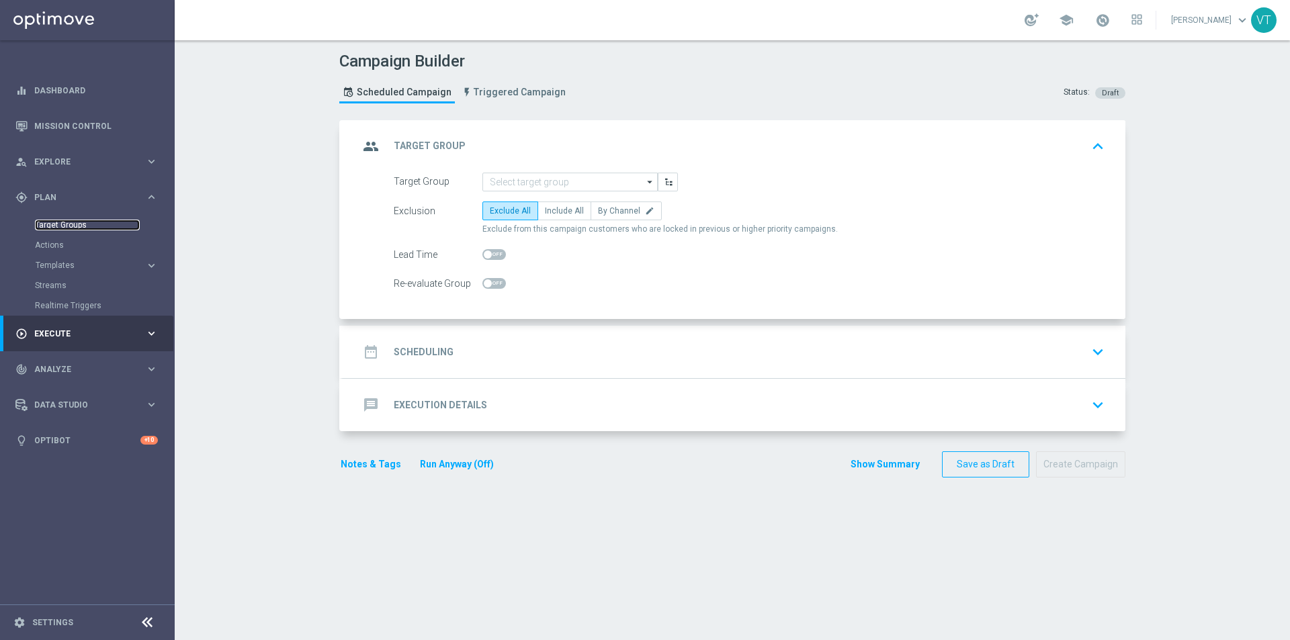
click at [66, 221] on link "Target Groups" at bounding box center [87, 225] width 105 height 11
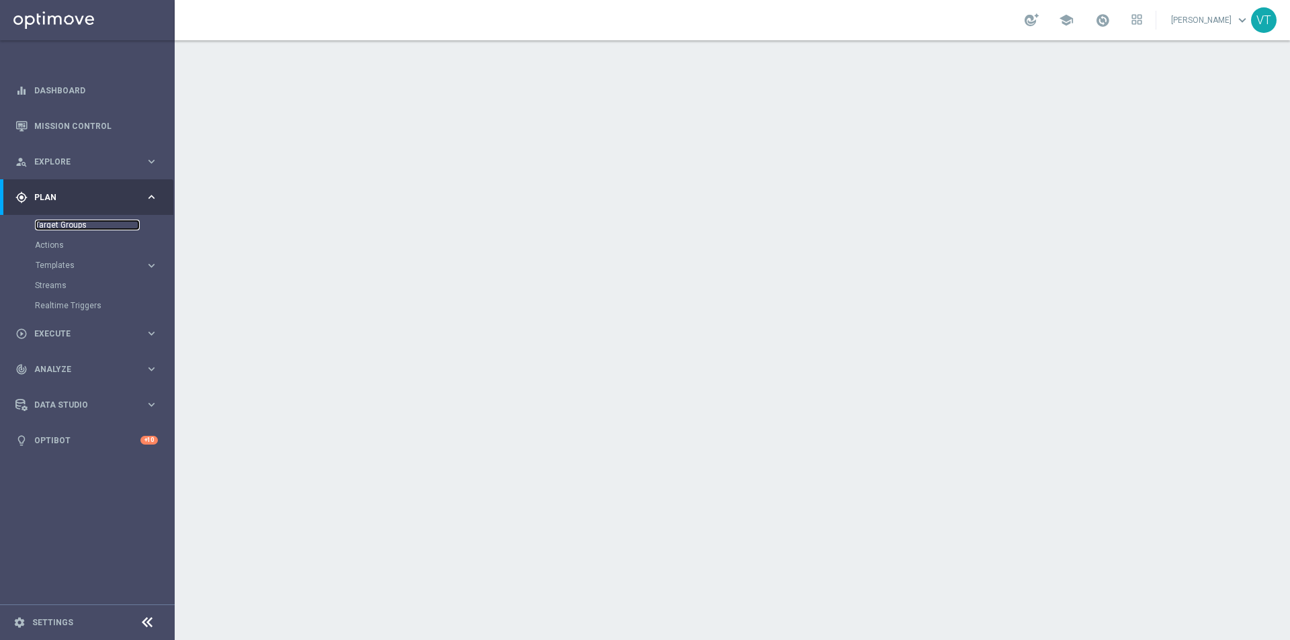
click at [74, 220] on link "Target Groups" at bounding box center [87, 225] width 105 height 11
click at [70, 226] on link "Target Groups" at bounding box center [87, 225] width 105 height 11
click at [77, 226] on link "Target Groups" at bounding box center [87, 225] width 105 height 11
click at [72, 225] on link "Target Groups" at bounding box center [87, 225] width 105 height 11
click at [69, 225] on link "Target Groups" at bounding box center [87, 225] width 105 height 11
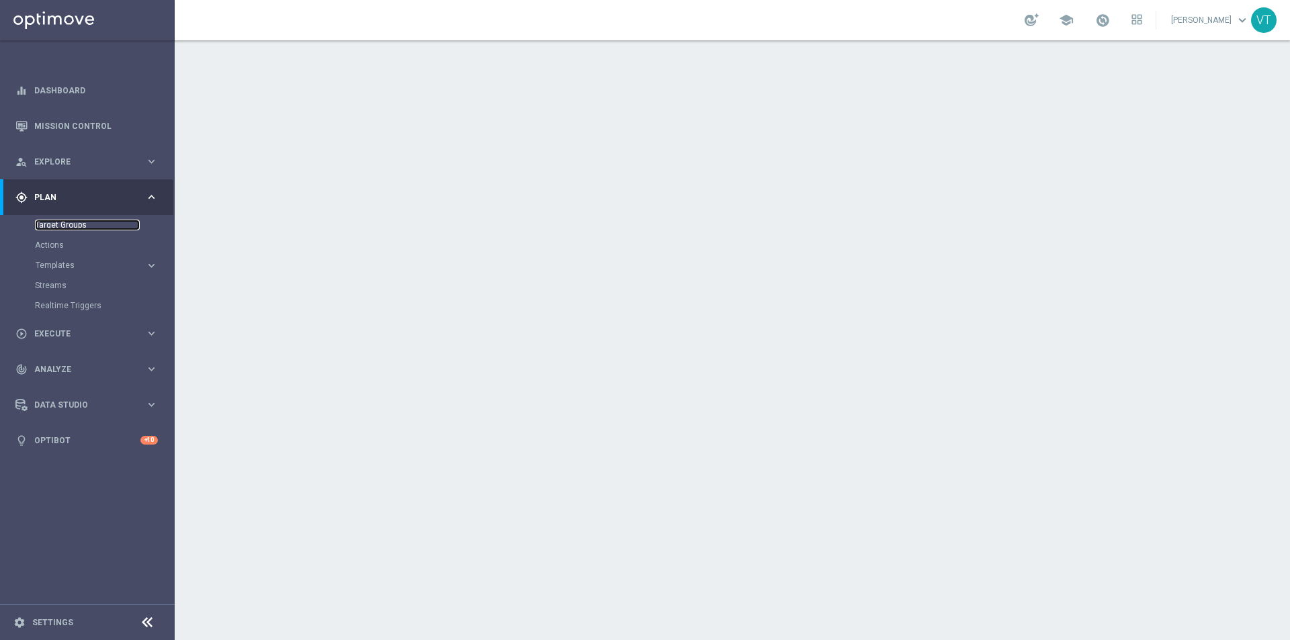
click at [69, 223] on link "Target Groups" at bounding box center [87, 225] width 105 height 11
click at [485, 294] on div at bounding box center [732, 340] width 1115 height 600
click at [63, 227] on link "Target Groups" at bounding box center [87, 225] width 105 height 11
click at [63, 225] on link "Target Groups" at bounding box center [87, 225] width 105 height 11
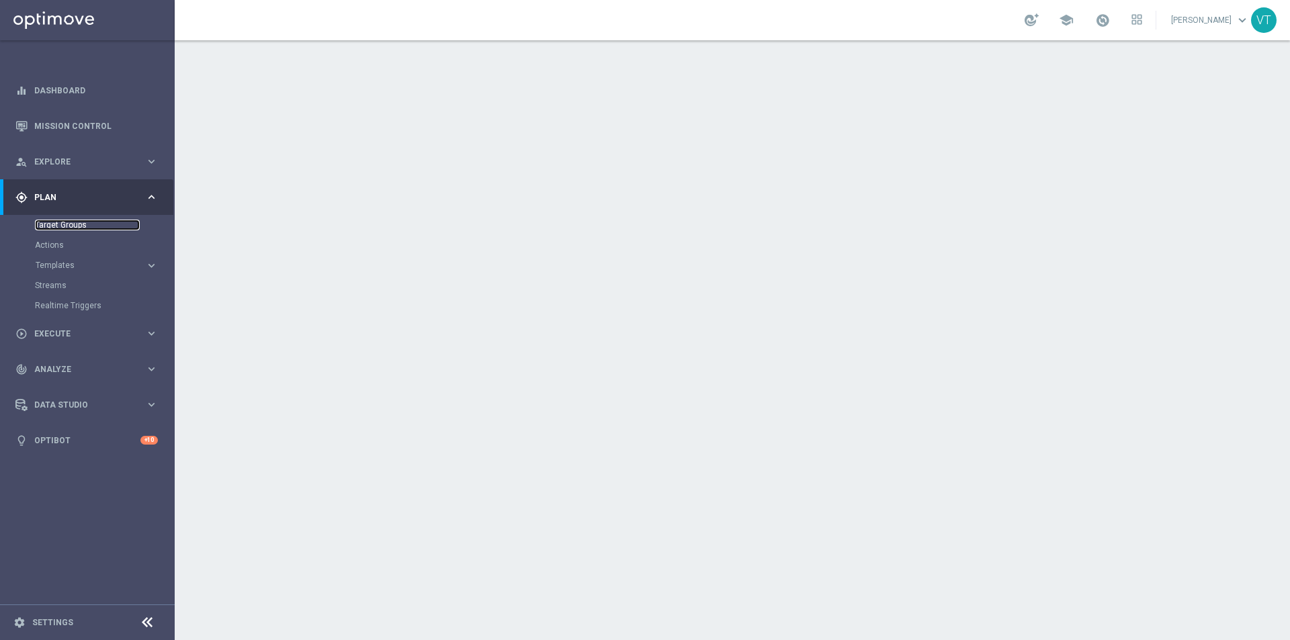
click at [63, 225] on link "Target Groups" at bounding box center [87, 225] width 105 height 11
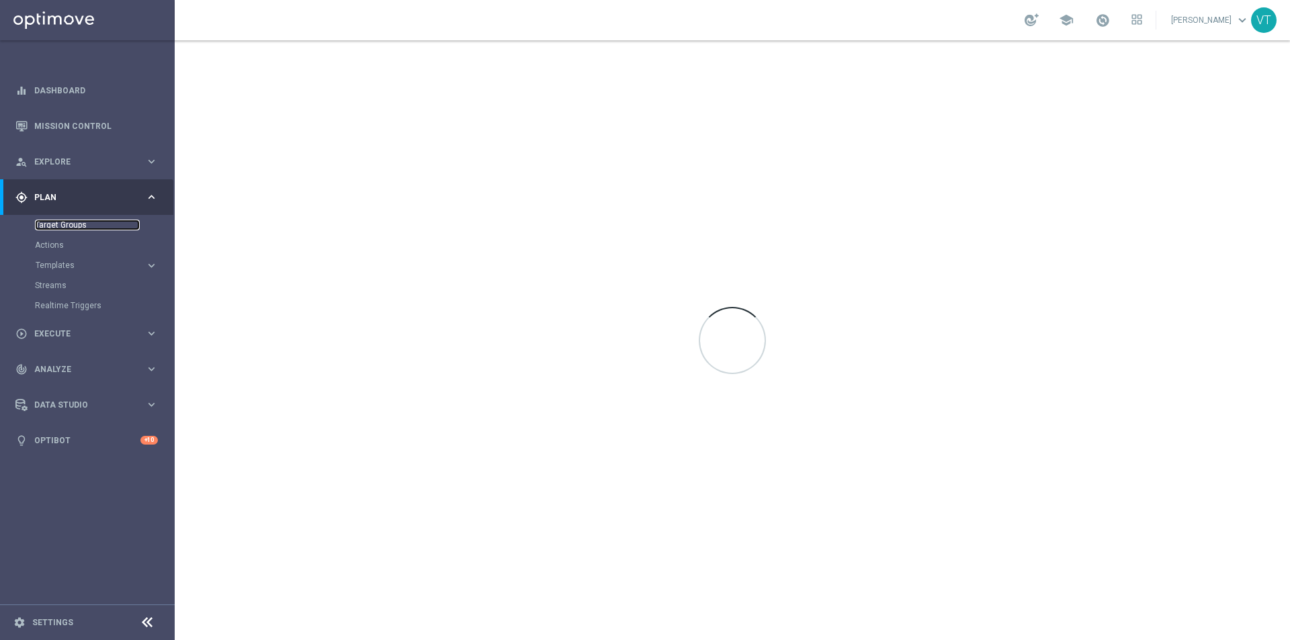
click at [58, 224] on link "Target Groups" at bounding box center [87, 225] width 105 height 11
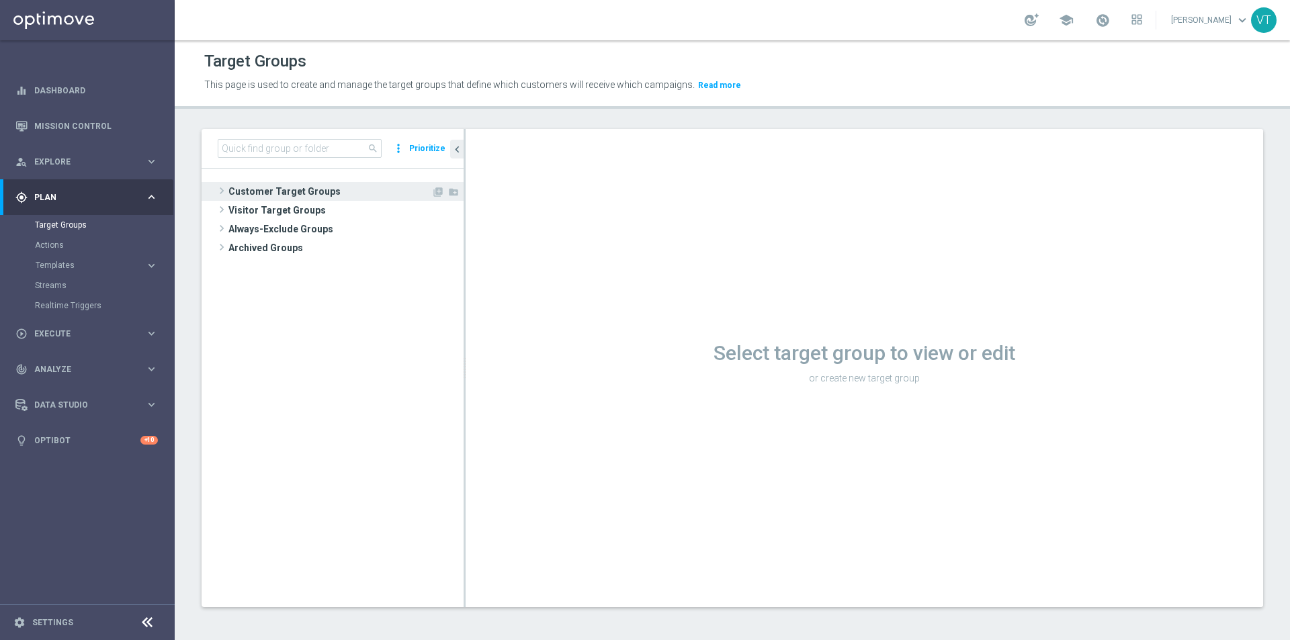
click at [222, 192] on span at bounding box center [221, 191] width 13 height 16
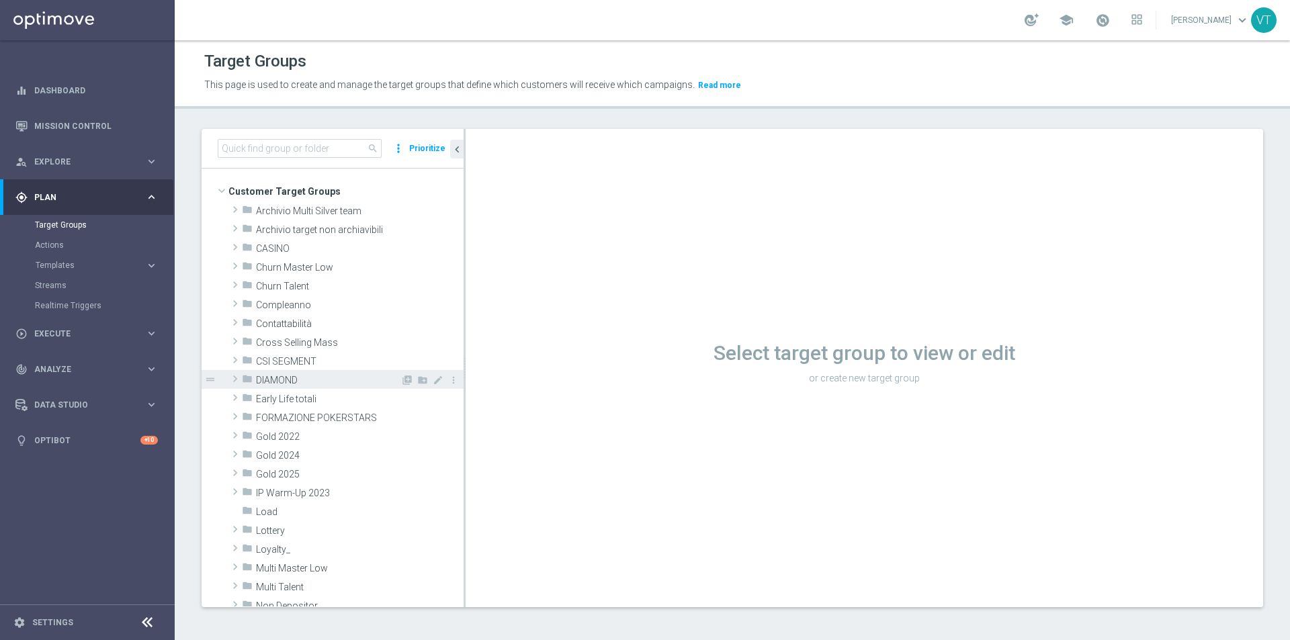
click at [232, 378] on span at bounding box center [234, 379] width 13 height 16
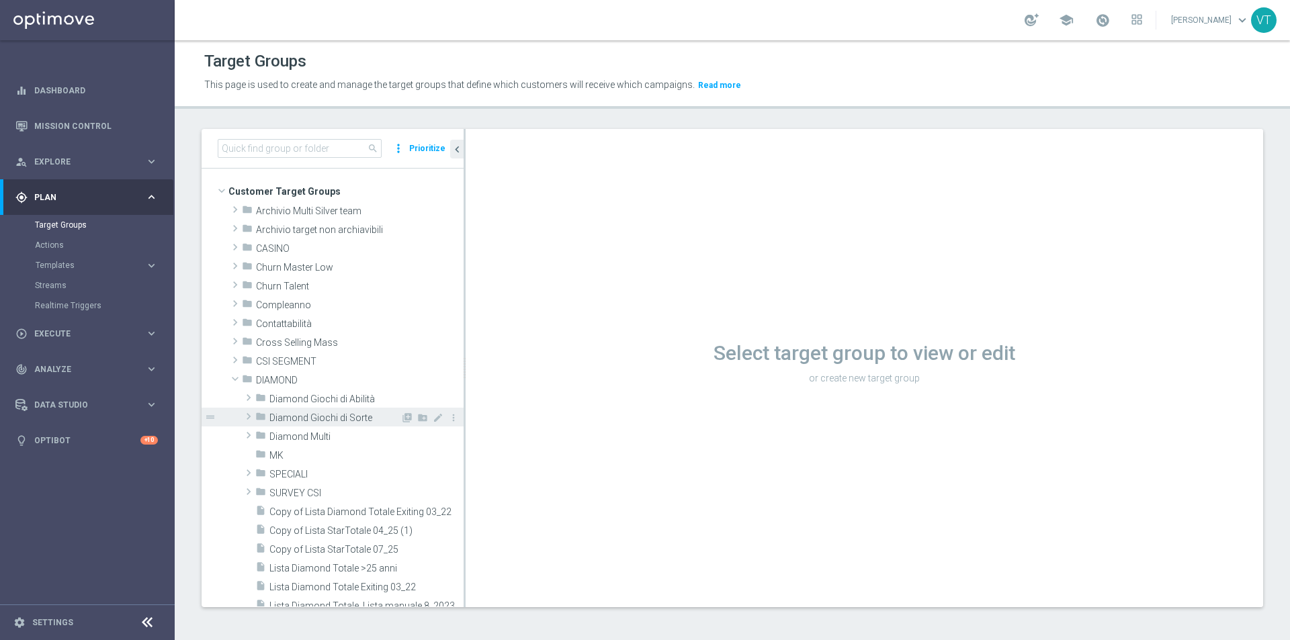
click at [252, 417] on span at bounding box center [248, 417] width 13 height 16
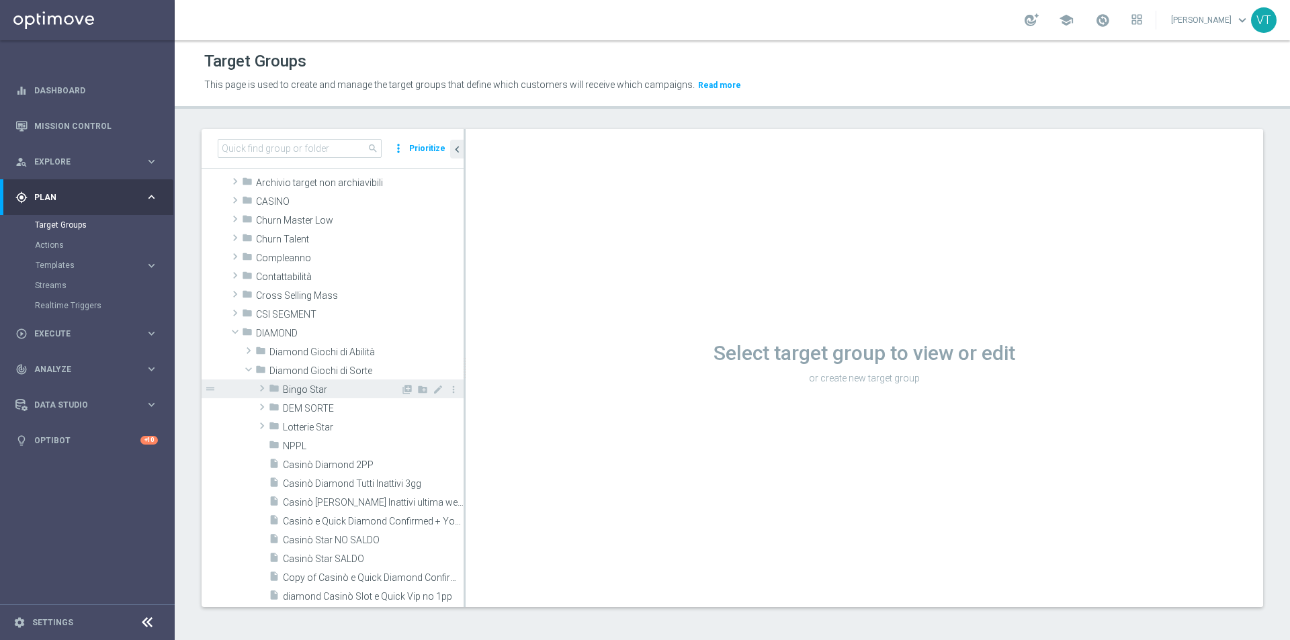
scroll to position [67, 0]
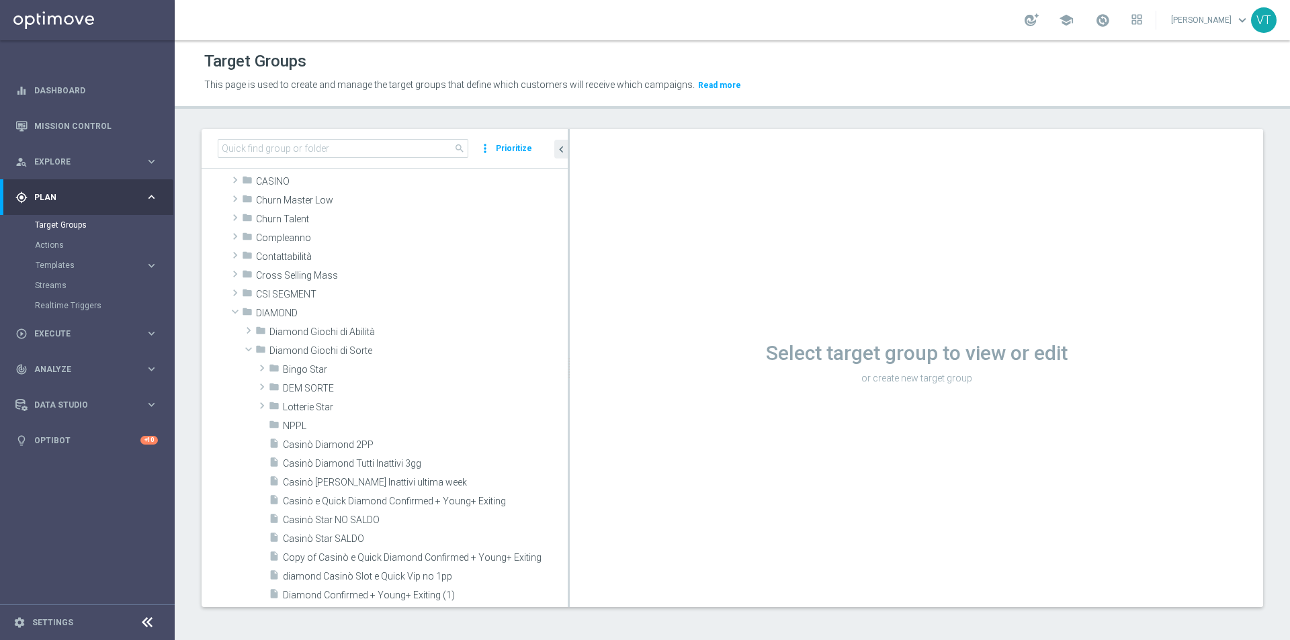
drag, startPoint x: 465, startPoint y: 443, endPoint x: 678, endPoint y: 445, distance: 213.0
click at [678, 445] on as-split "search more_vert Prioritize Customer Target Groups library_add create_new_folder" at bounding box center [733, 368] width 1062 height 478
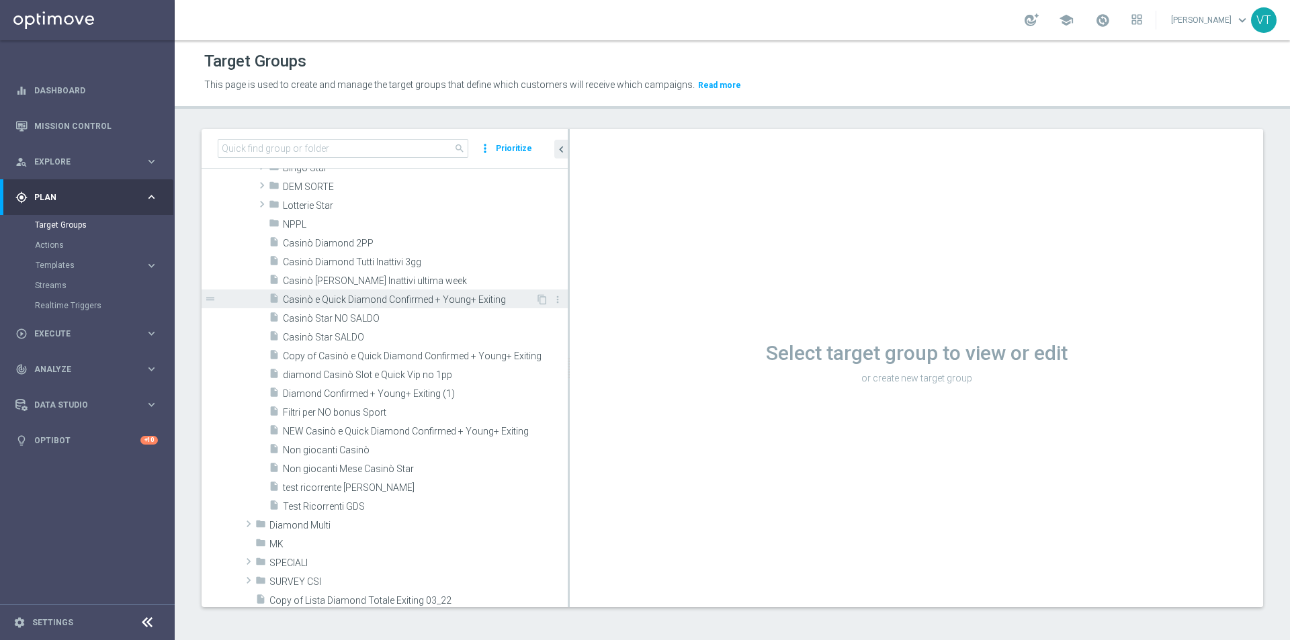
click at [338, 297] on span "Casinò e Quick Diamond Confirmed + Young+ Exiting" at bounding box center [409, 299] width 253 height 11
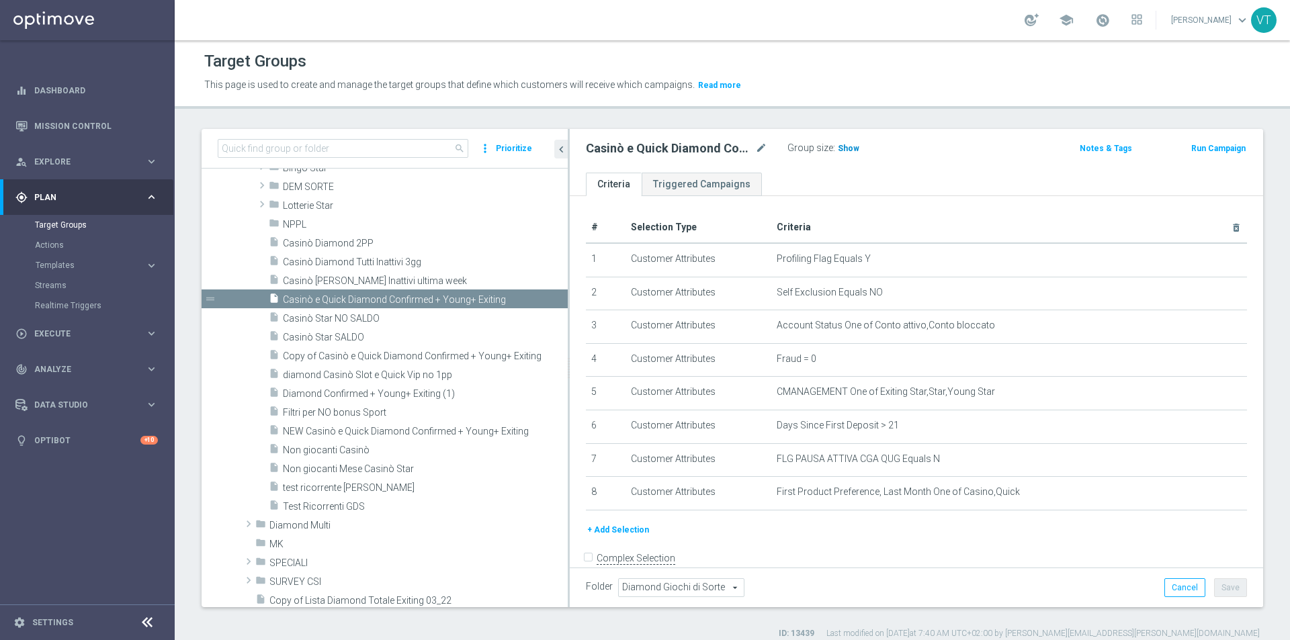
click at [848, 148] on span "Show" at bounding box center [849, 148] width 22 height 9
click at [457, 433] on span "NEW Casinò e Quick Diamond Confirmed + Young+ Exiting" at bounding box center [409, 431] width 253 height 11
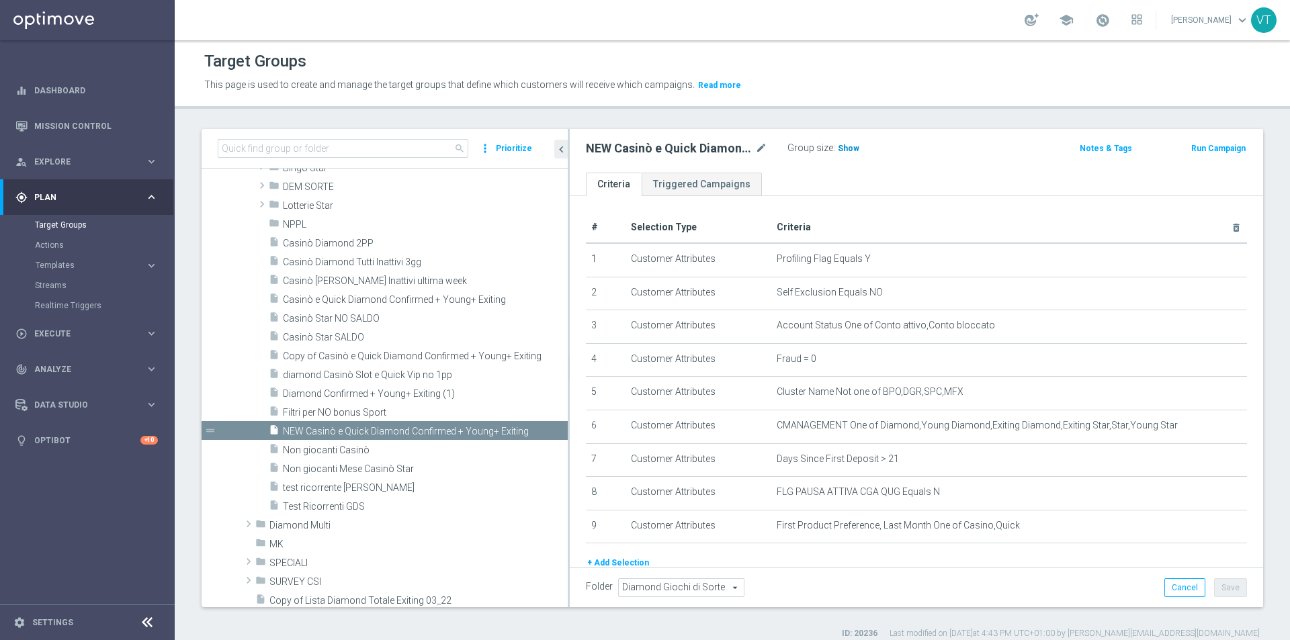
click at [847, 148] on span "Show" at bounding box center [849, 148] width 22 height 9
click at [405, 302] on span "Casinò e Quick Diamond Confirmed + Young+ Exiting" at bounding box center [409, 299] width 253 height 11
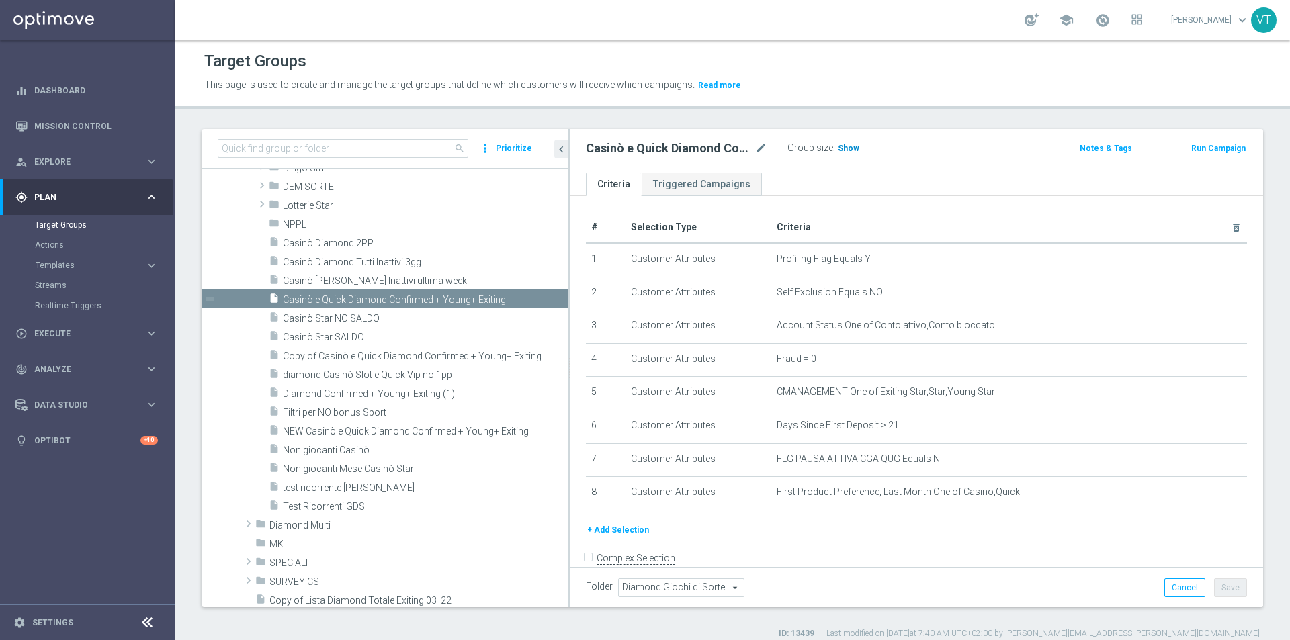
click at [847, 151] on span "Show" at bounding box center [849, 148] width 22 height 9
click at [847, 147] on span "2,274" at bounding box center [851, 150] width 24 height 13
click at [853, 144] on span "2,274" at bounding box center [851, 150] width 24 height 13
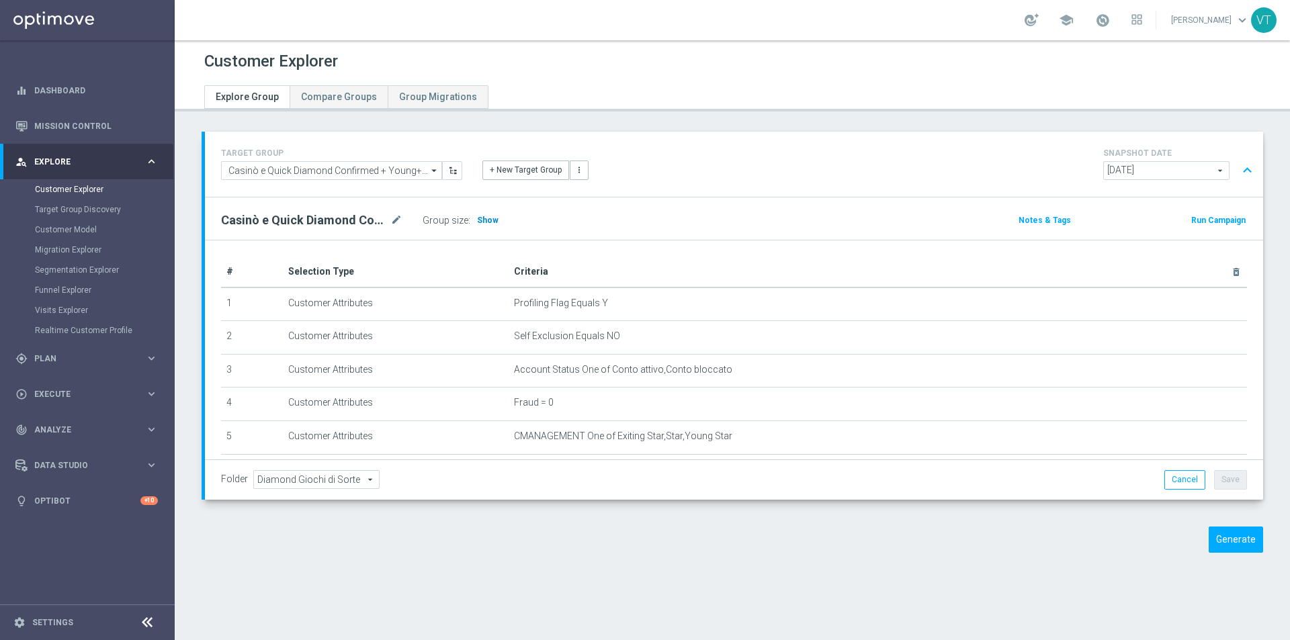
click at [488, 225] on h3 "Show" at bounding box center [488, 220] width 24 height 15
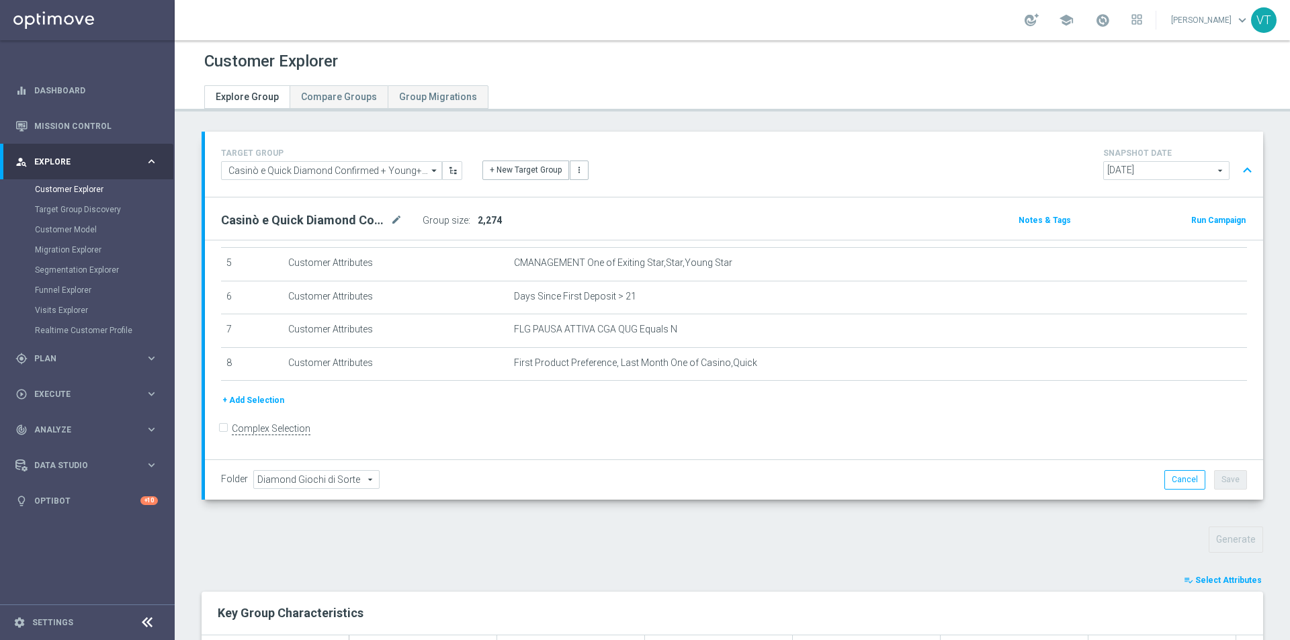
scroll to position [331, 0]
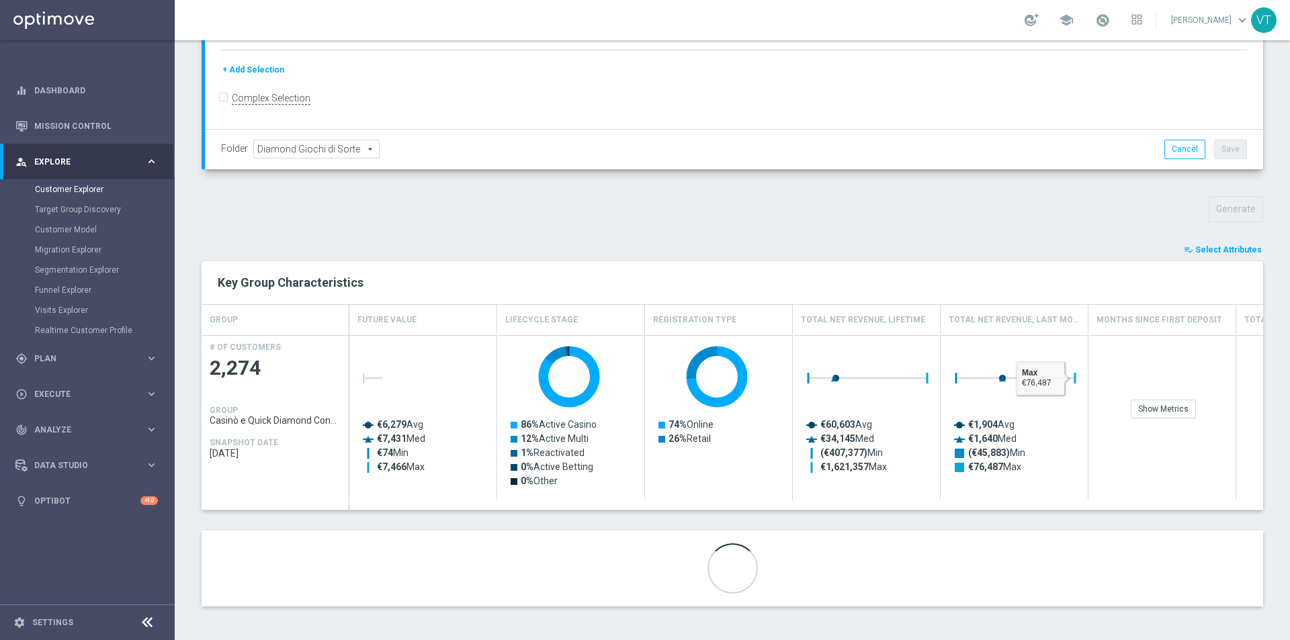
click at [1206, 249] on span "Select Attributes" at bounding box center [1228, 249] width 67 height 9
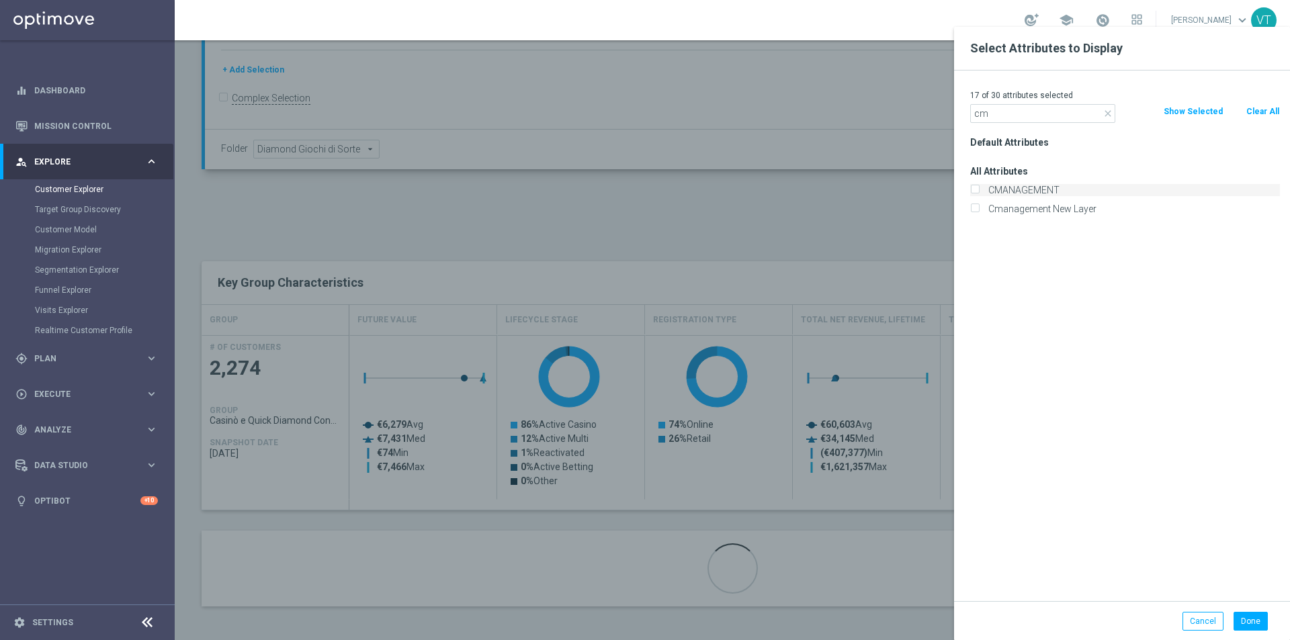
type input "cm"
click at [973, 188] on input "CMANAGEMENT" at bounding box center [974, 191] width 9 height 9
checkbox input "true"
click at [1257, 628] on button "Done" at bounding box center [1251, 621] width 34 height 19
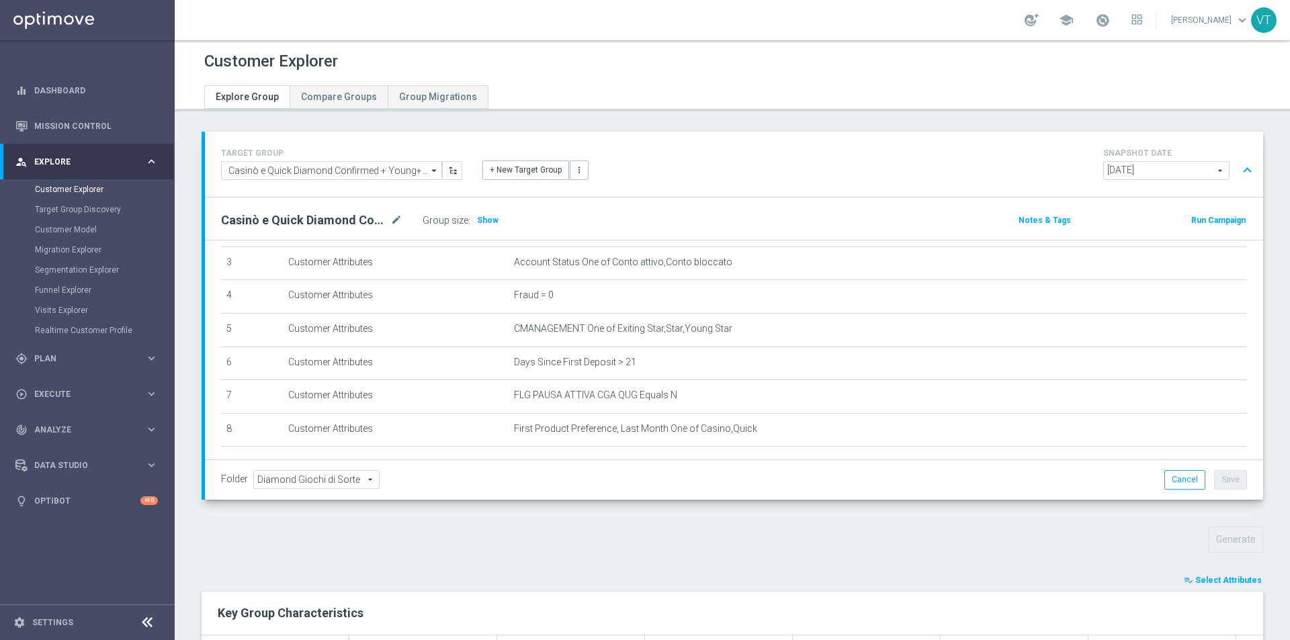
scroll to position [173, 0]
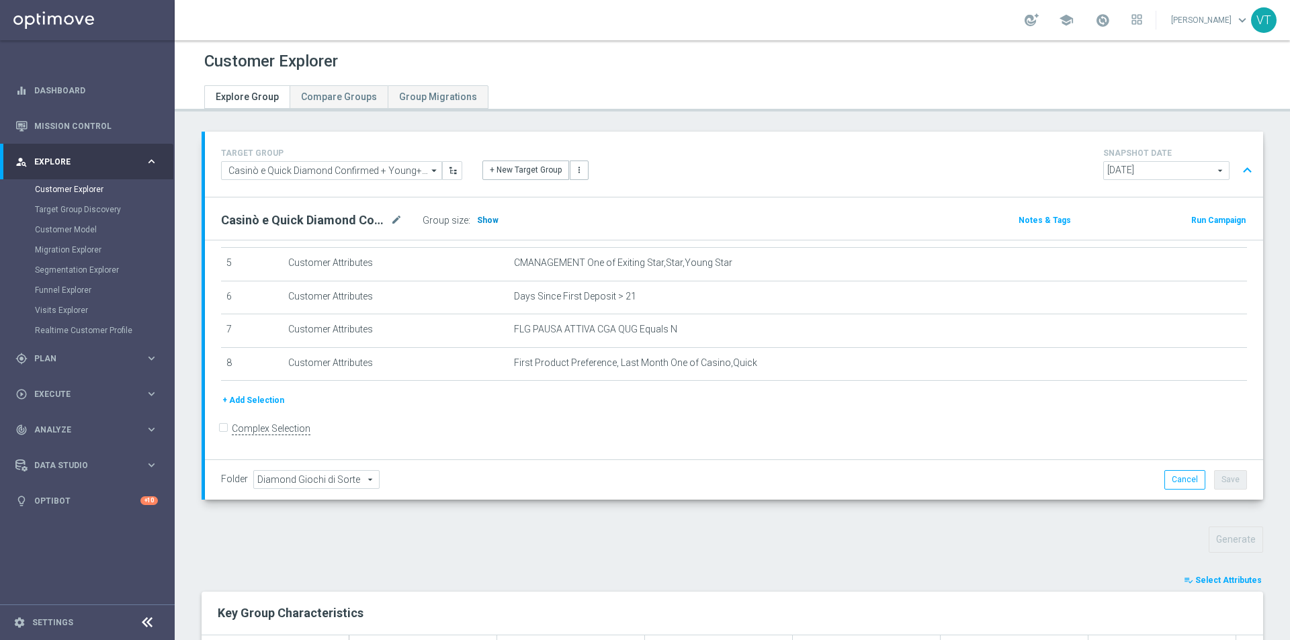
click at [490, 220] on span "Show" at bounding box center [488, 220] width 22 height 9
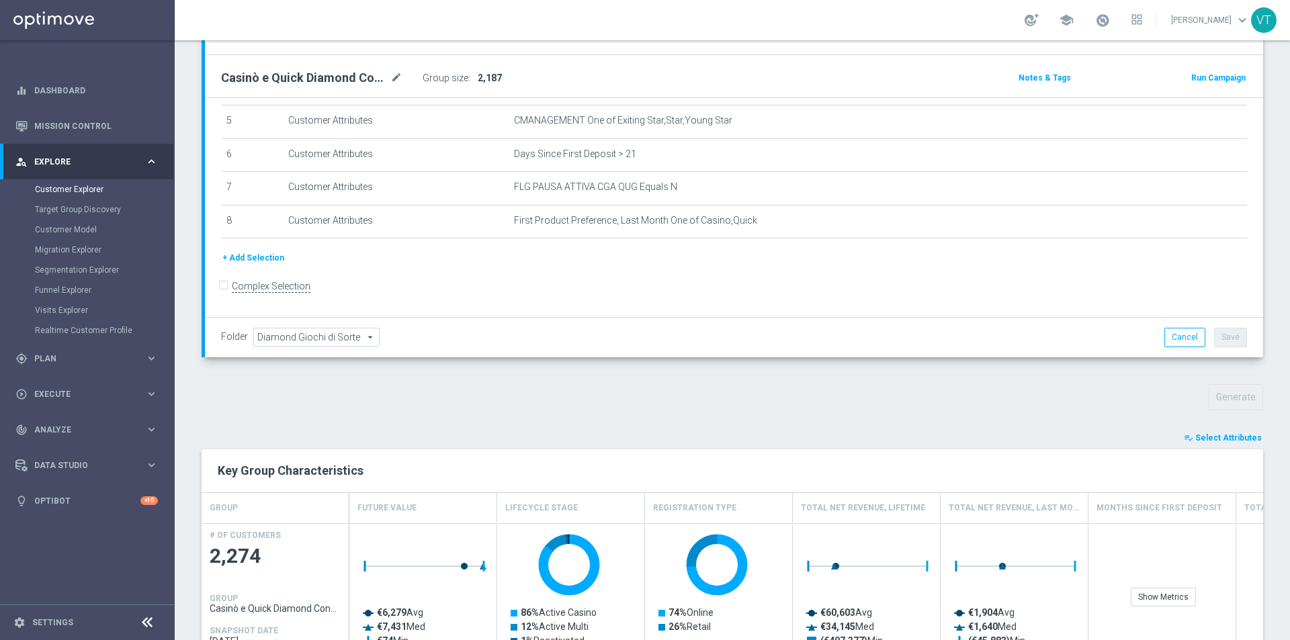
scroll to position [403, 0]
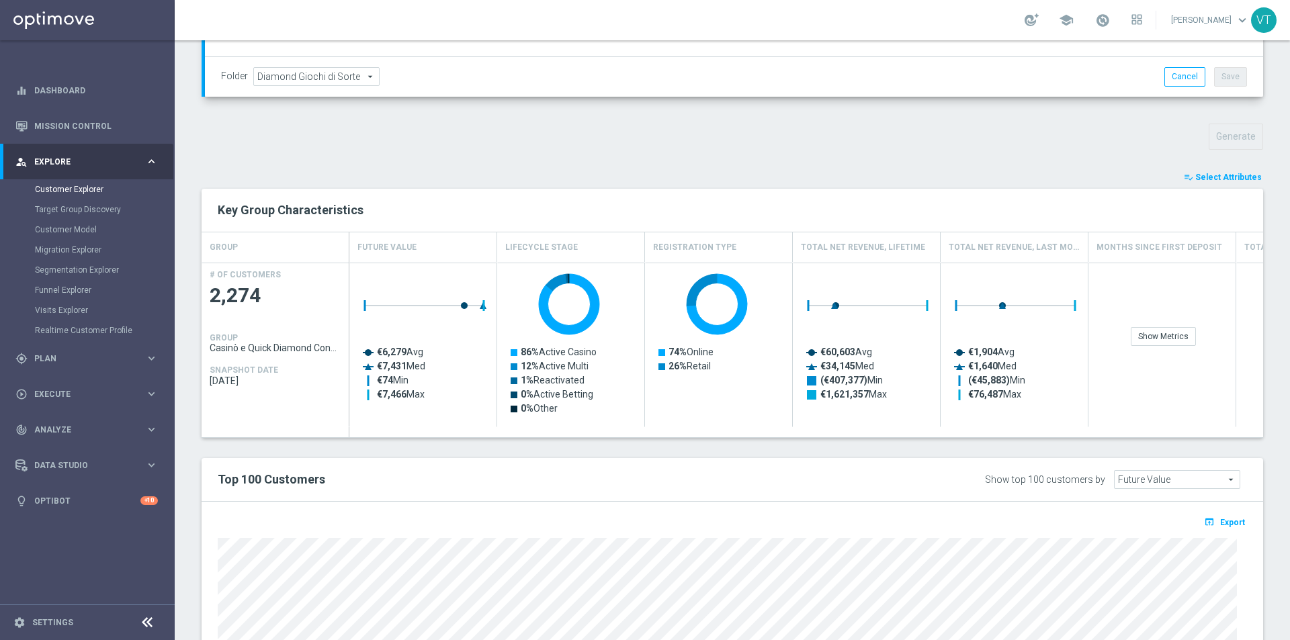
click at [1211, 182] on button "playlist_add_check Select Attributes" at bounding box center [1223, 177] width 81 height 15
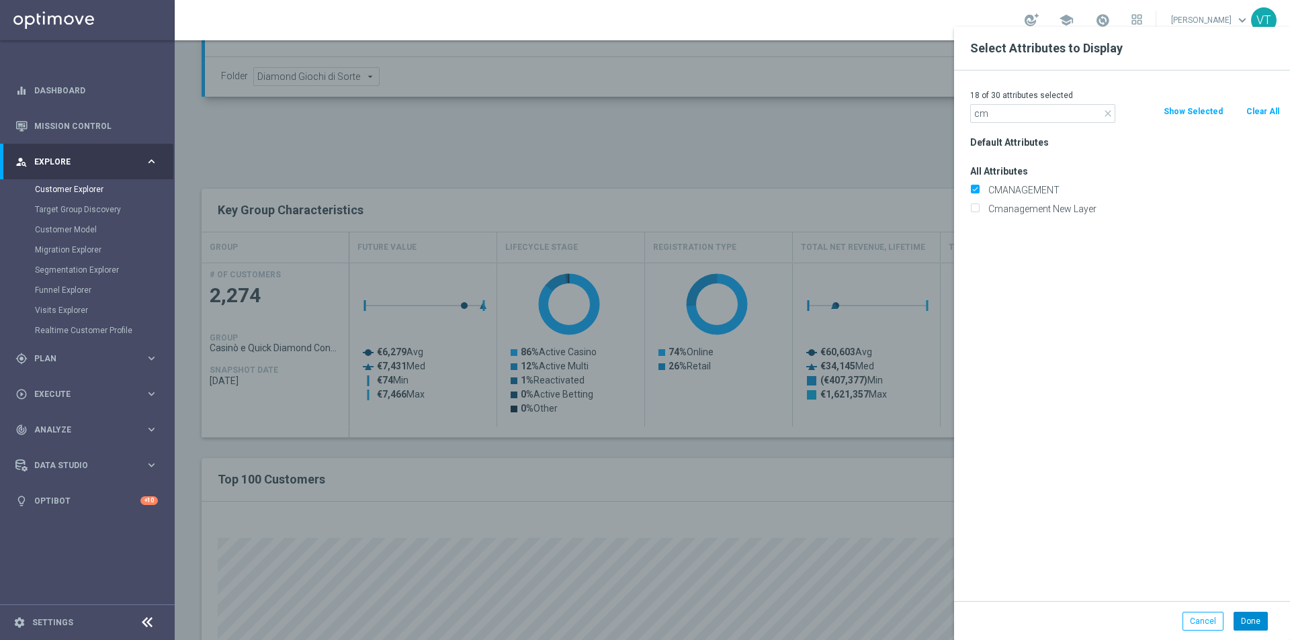
type input "cm"
click at [1259, 617] on button "Done" at bounding box center [1251, 621] width 34 height 19
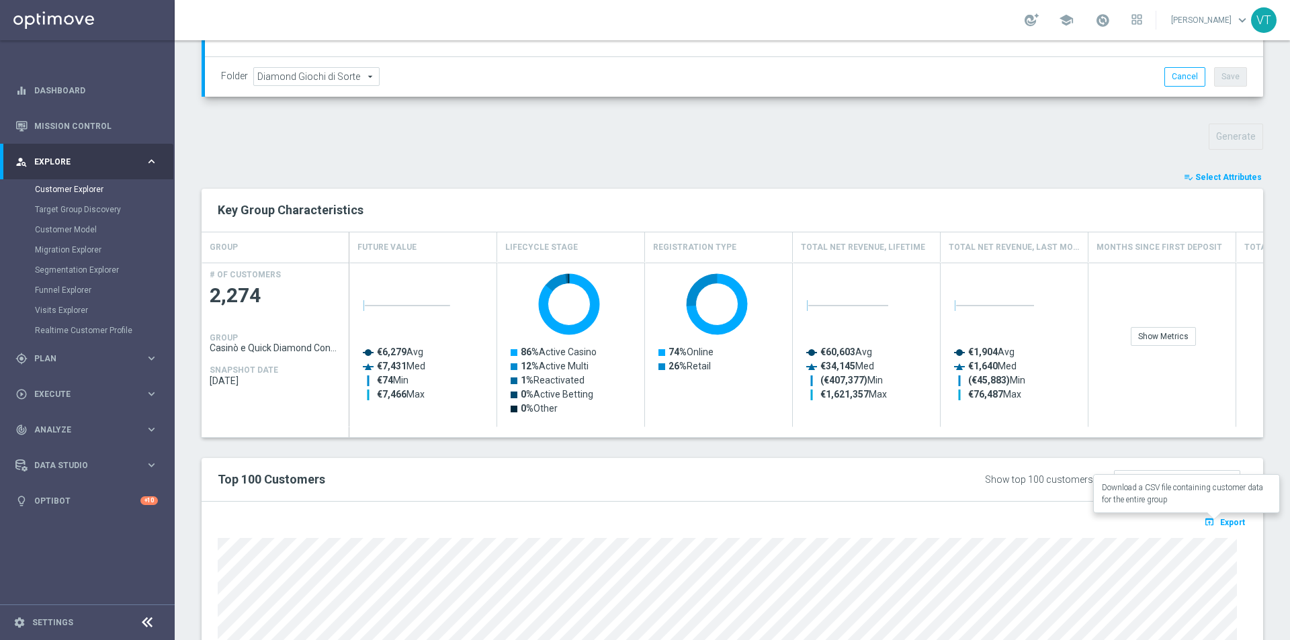
click at [1223, 521] on span "Export" at bounding box center [1232, 522] width 25 height 9
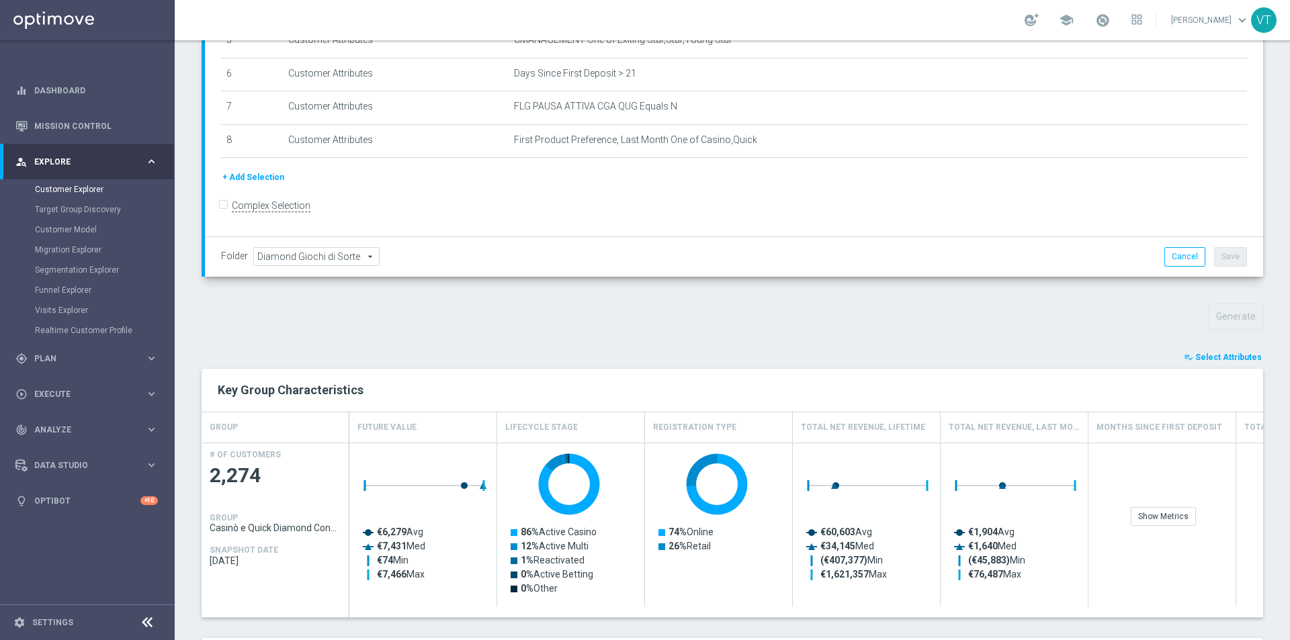
click at [1209, 357] on span "Select Attributes" at bounding box center [1228, 357] width 67 height 9
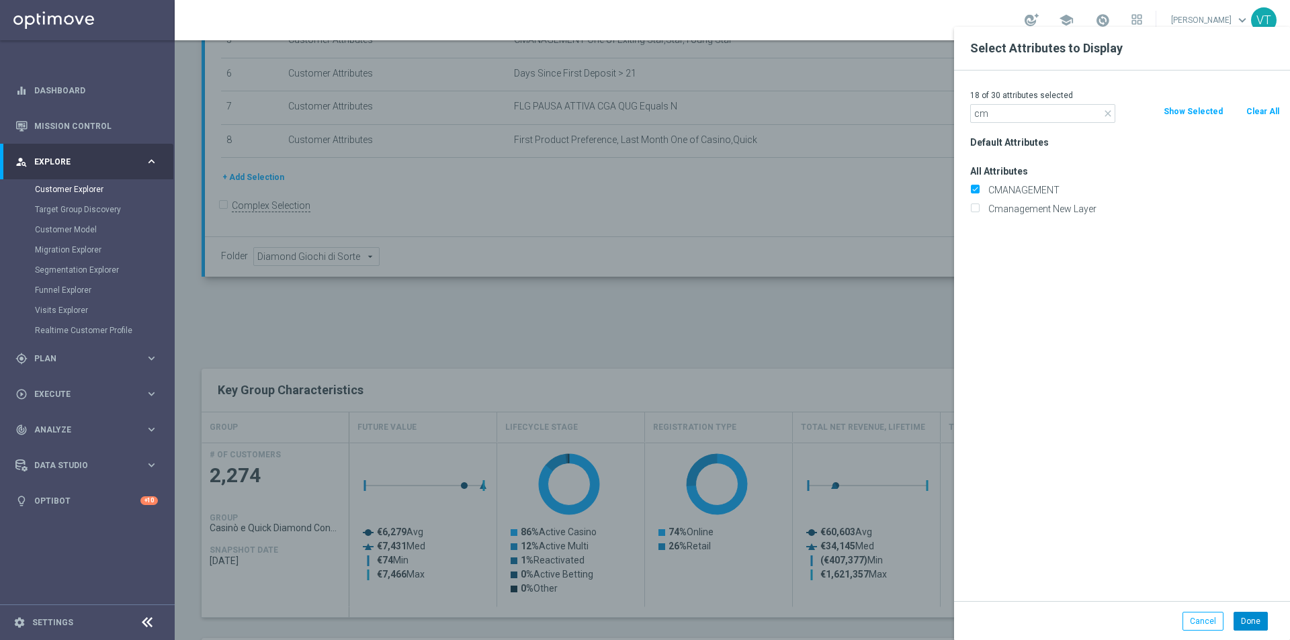
type input "cm"
click at [1261, 626] on button "Done" at bounding box center [1251, 621] width 34 height 19
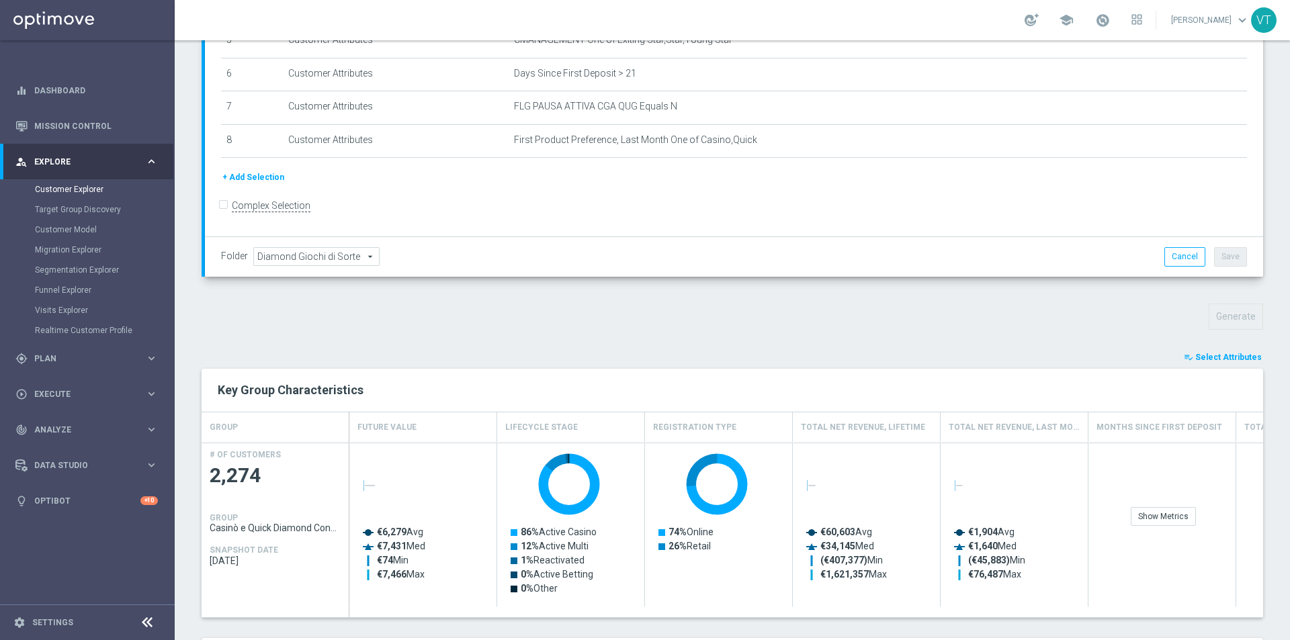
scroll to position [626, 0]
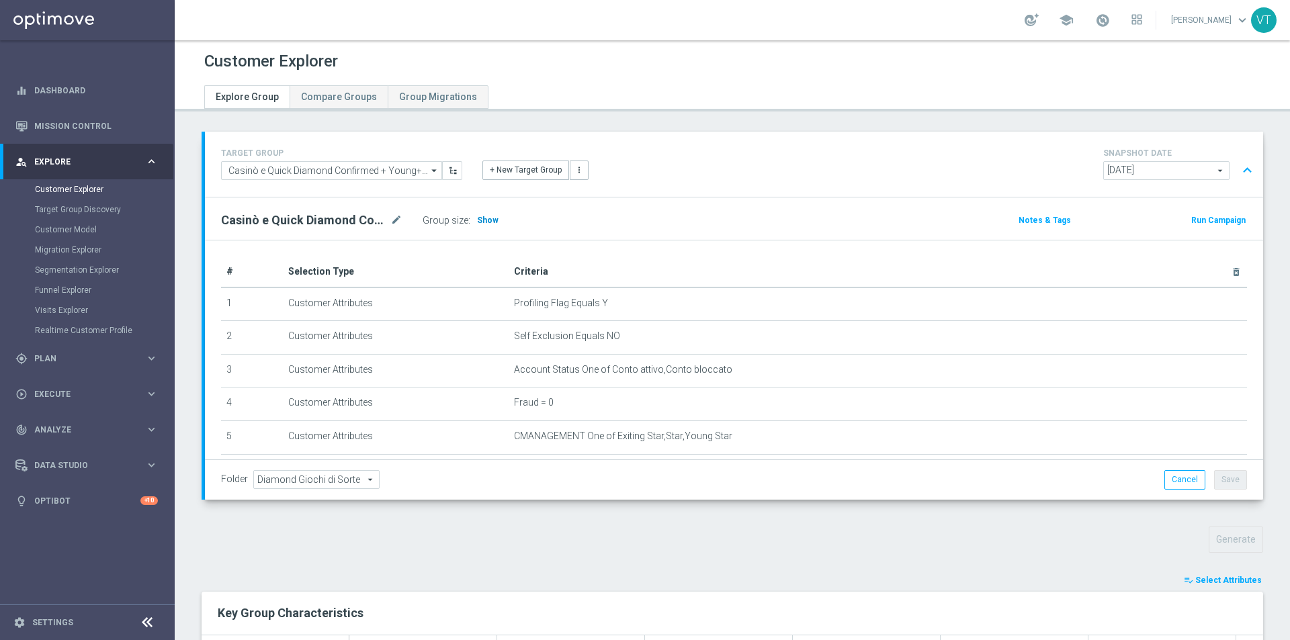
click at [491, 216] on span "Show" at bounding box center [488, 220] width 22 height 9
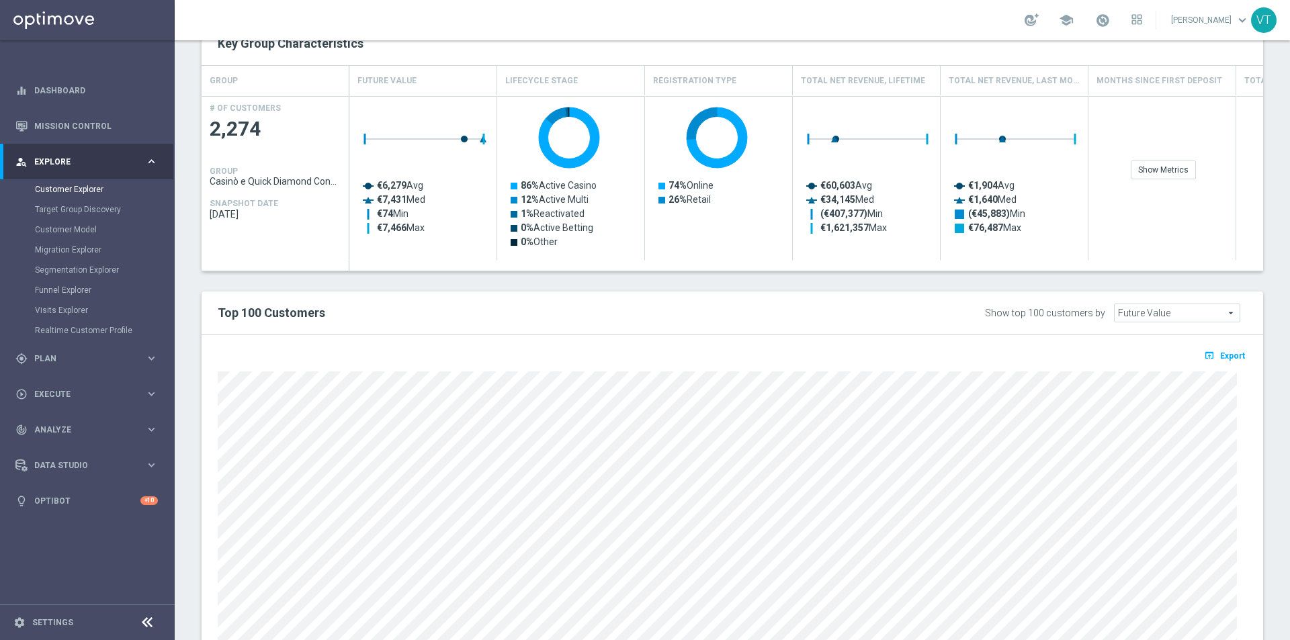
scroll to position [626, 0]
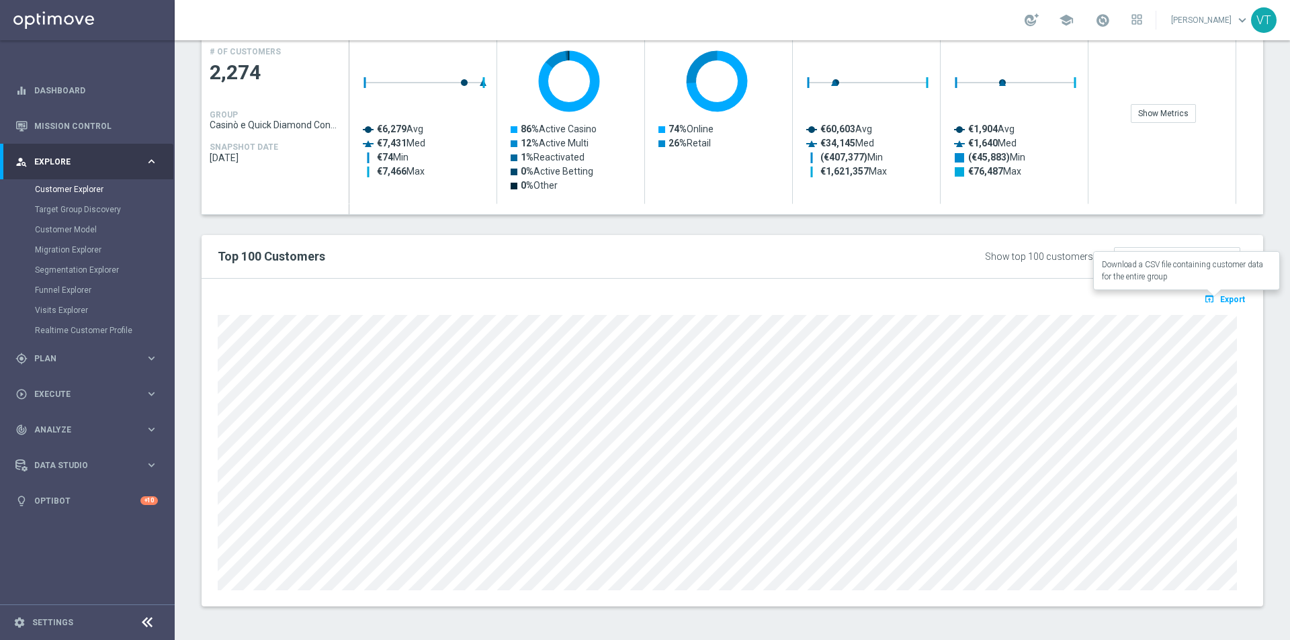
click at [1221, 292] on button "open_in_browser Export" at bounding box center [1224, 298] width 45 height 17
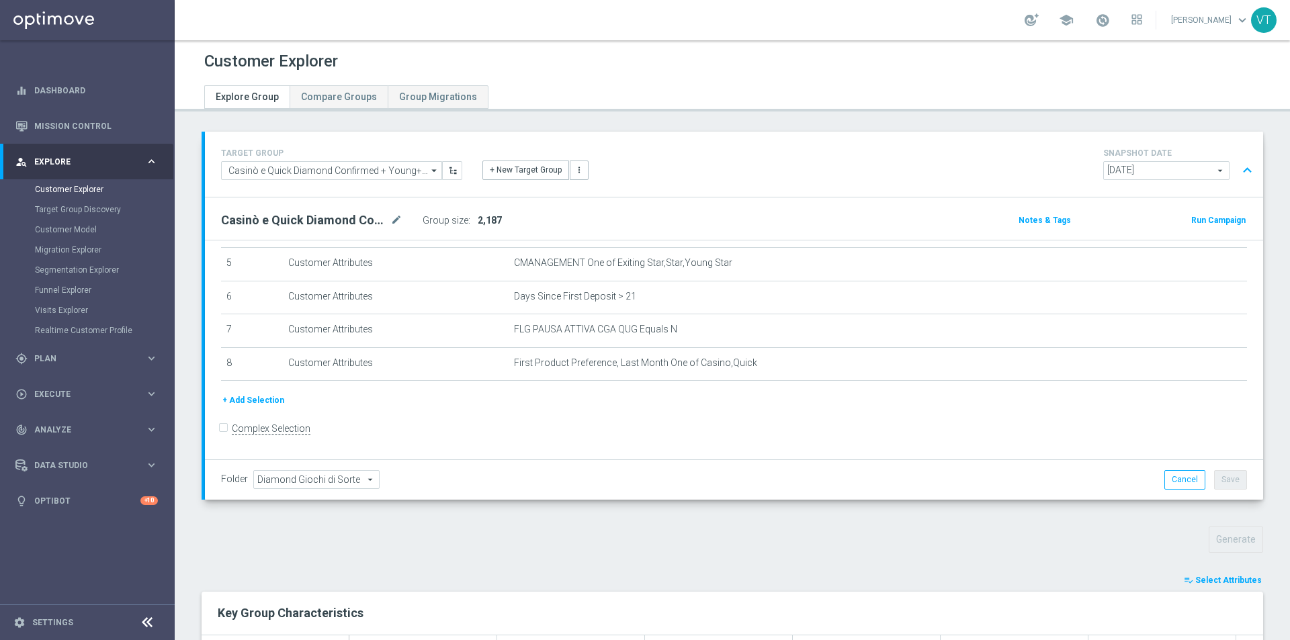
click at [1214, 580] on span "Select Attributes" at bounding box center [1228, 580] width 67 height 9
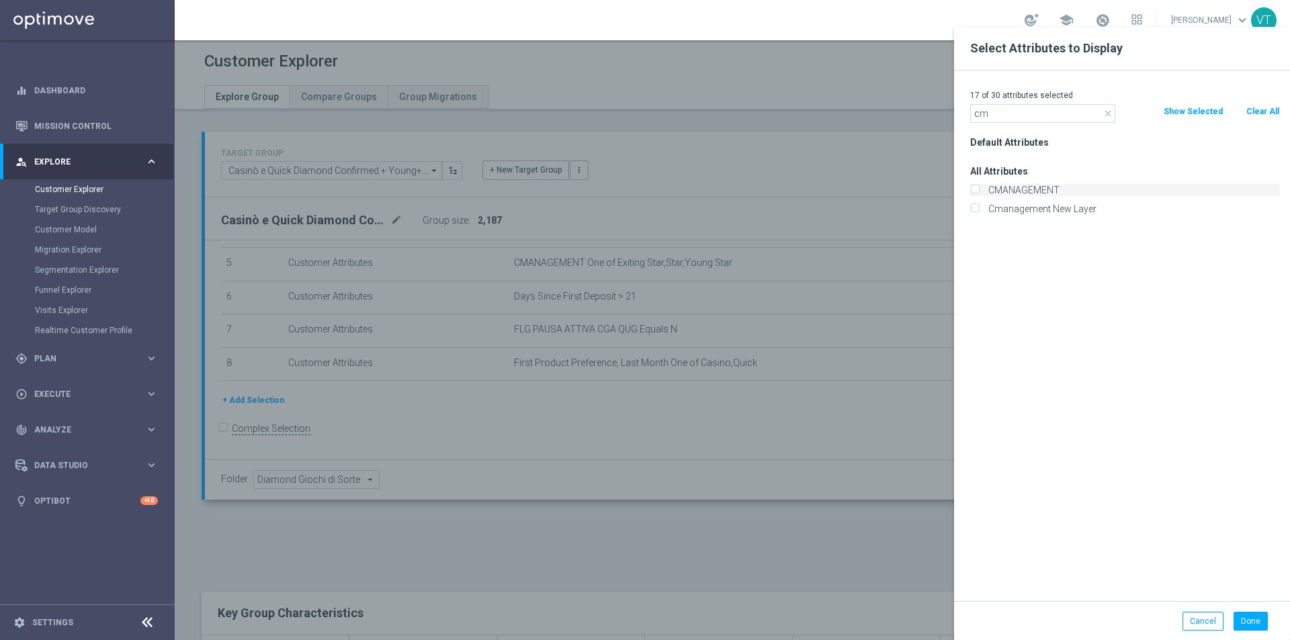
type input "cm"
click at [972, 189] on input "CMANAGEMENT" at bounding box center [974, 191] width 9 height 9
checkbox input "true"
click at [1244, 620] on button "Done" at bounding box center [1251, 621] width 34 height 19
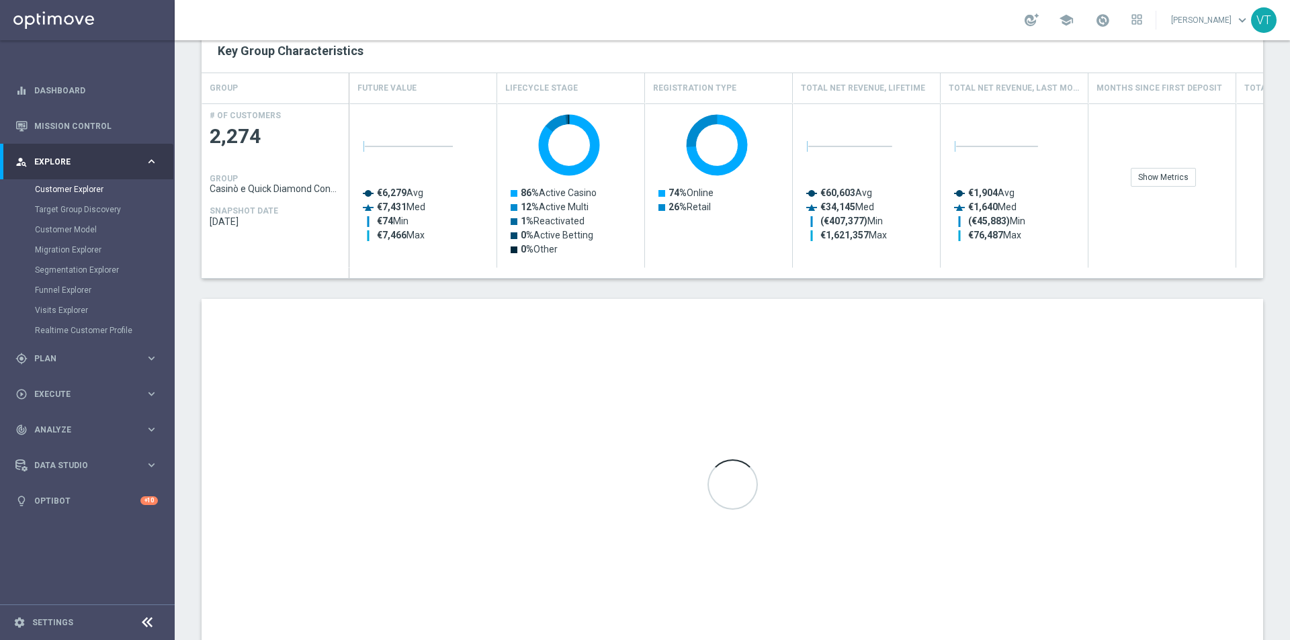
scroll to position [605, 0]
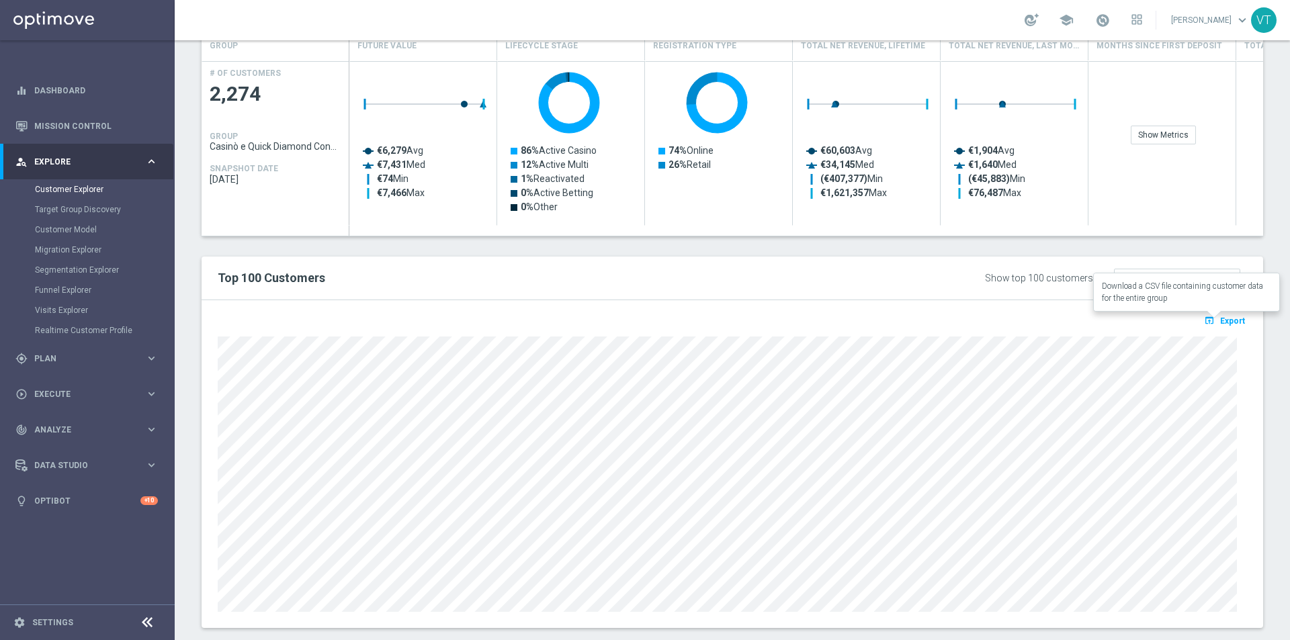
click at [1220, 323] on span "Export" at bounding box center [1232, 320] width 25 height 9
